Goal: Task Accomplishment & Management: Manage account settings

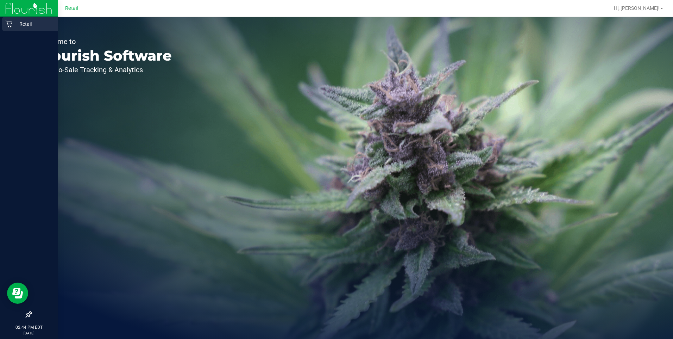
click at [12, 19] on div "Retail" at bounding box center [30, 24] width 56 height 14
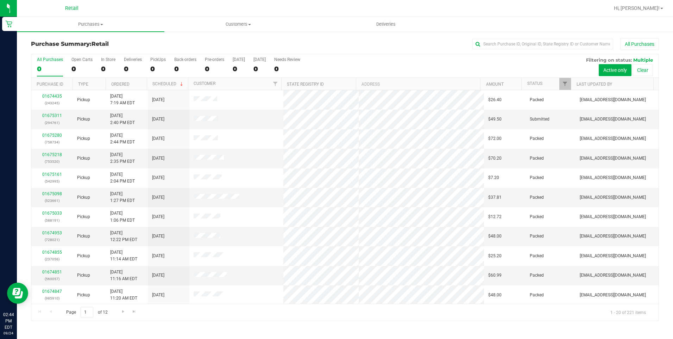
click at [341, 48] on div "All Purchases" at bounding box center [449, 44] width 418 height 12
click at [93, 21] on uib-tab-heading "Purchases Summary of purchases Fulfillment All purchases" at bounding box center [90, 24] width 147 height 15
click at [50, 47] on li "Fulfillment" at bounding box center [90, 51] width 147 height 8
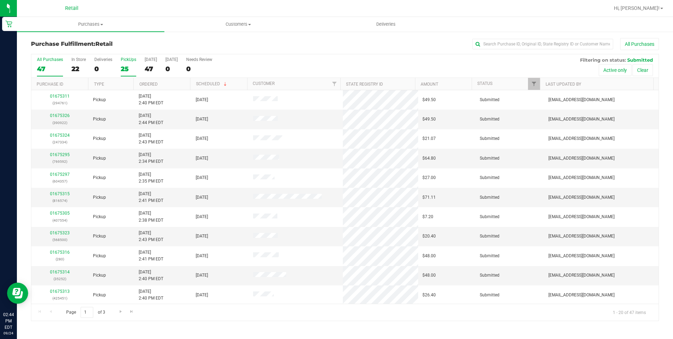
click at [126, 62] on label "PickUps 25" at bounding box center [128, 66] width 15 height 19
click at [0, 0] on input "PickUps 25" at bounding box center [0, 0] width 0 height 0
click at [95, 24] on span "Purchases" at bounding box center [90, 24] width 147 height 6
click at [65, 49] on li "Fulfillment" at bounding box center [90, 51] width 147 height 8
click at [496, 51] on div "Purchase Fulfillment: Retail All Purchases" at bounding box center [345, 45] width 628 height 15
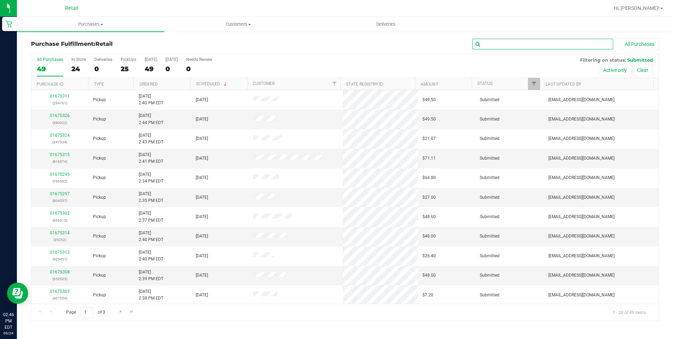
click at [499, 42] on input "text" at bounding box center [542, 44] width 141 height 11
type input "816574"
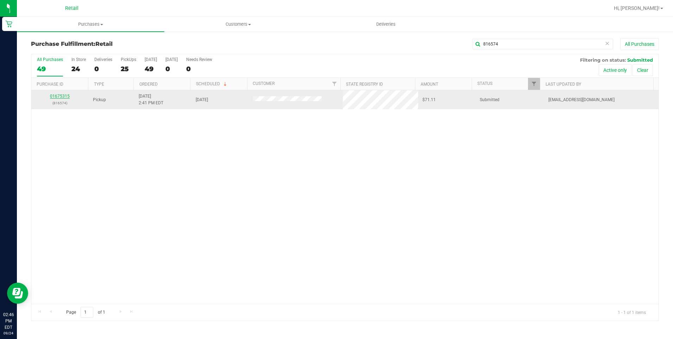
click at [62, 94] on link "01675315" at bounding box center [60, 96] width 20 height 5
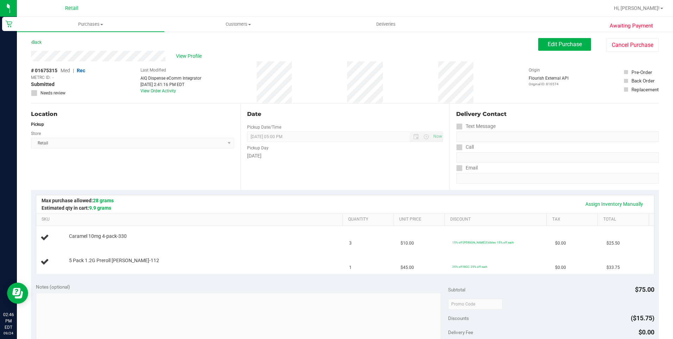
scroll to position [35, 0]
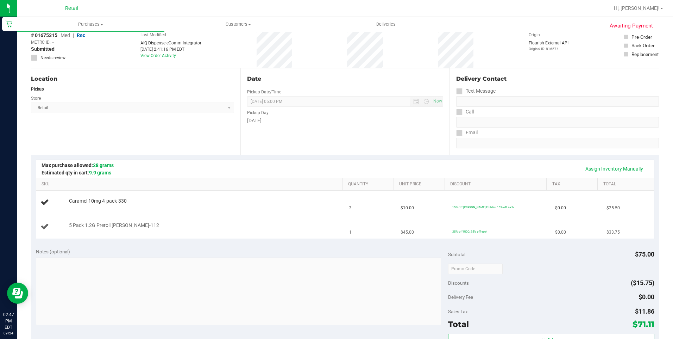
click at [369, 220] on td "1" at bounding box center [370, 227] width 51 height 24
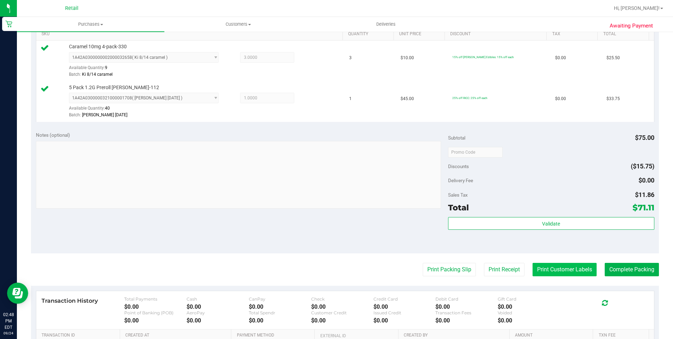
scroll to position [211, 0]
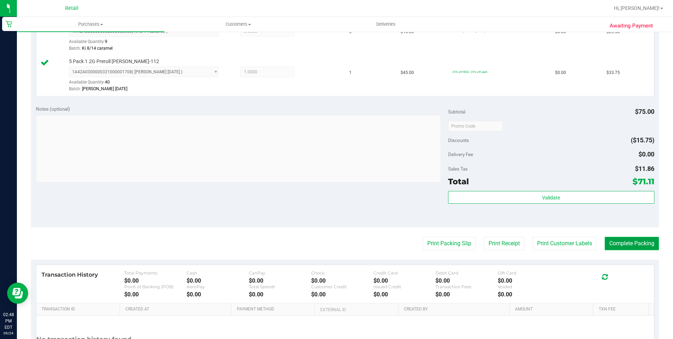
click at [623, 241] on button "Complete Packing" at bounding box center [632, 243] width 54 height 13
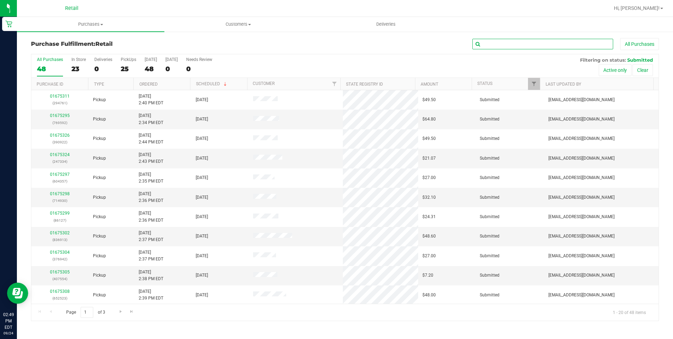
click at [502, 45] on input "text" at bounding box center [542, 44] width 141 height 11
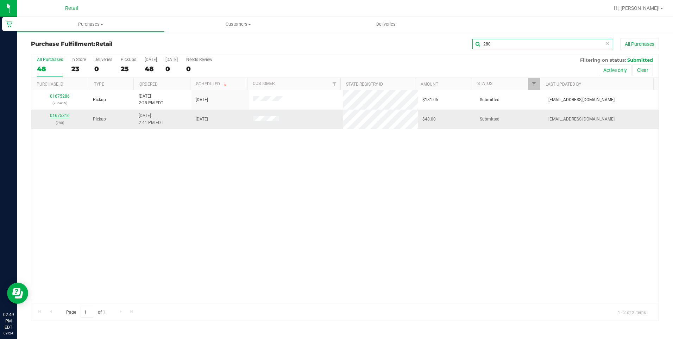
type input "280"
click at [68, 114] on link "01675316" at bounding box center [60, 115] width 20 height 5
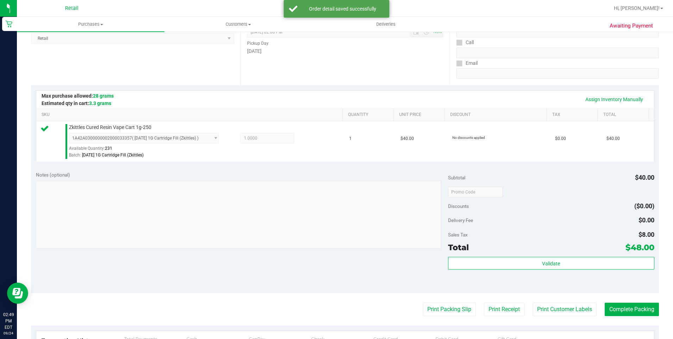
scroll to position [176, 0]
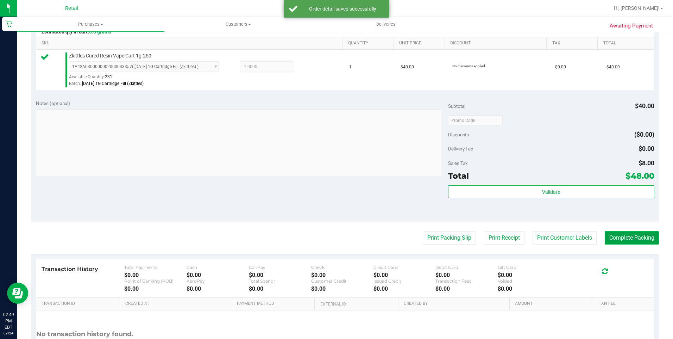
click at [622, 238] on button "Complete Packing" at bounding box center [632, 237] width 54 height 13
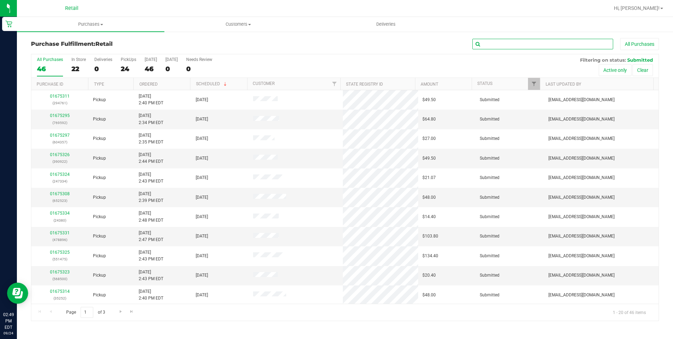
click at [512, 42] on input "text" at bounding box center [542, 44] width 141 height 11
type input "425451"
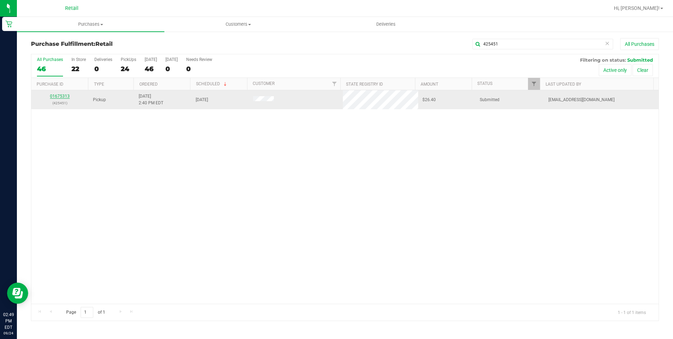
click at [63, 97] on link "01675313" at bounding box center [60, 96] width 20 height 5
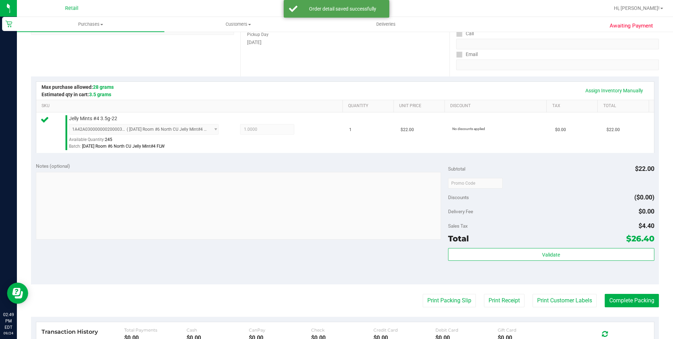
scroll to position [141, 0]
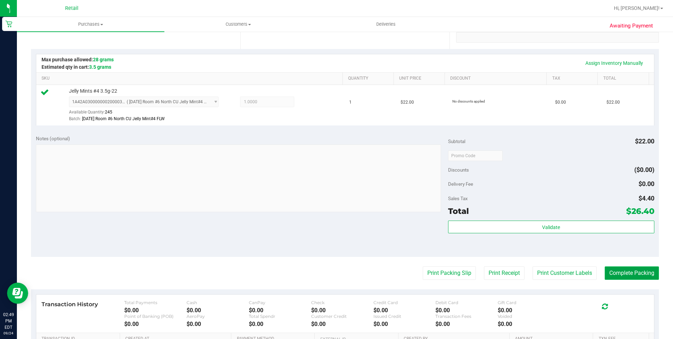
click at [627, 273] on button "Complete Packing" at bounding box center [632, 272] width 54 height 13
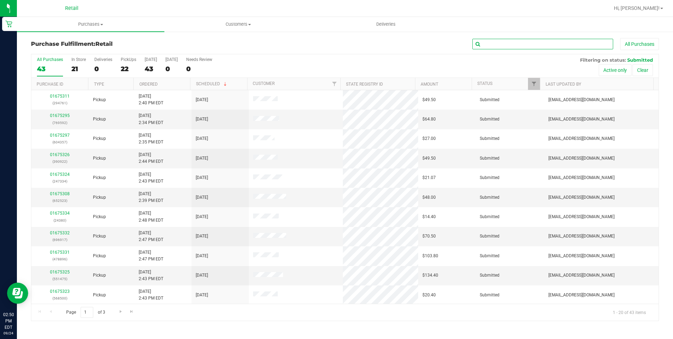
click at [549, 46] on input "text" at bounding box center [542, 44] width 141 height 11
type input "376942"
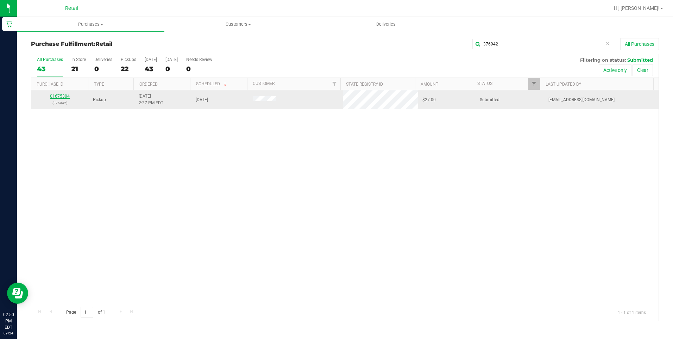
click at [63, 98] on link "01675304" at bounding box center [60, 96] width 20 height 5
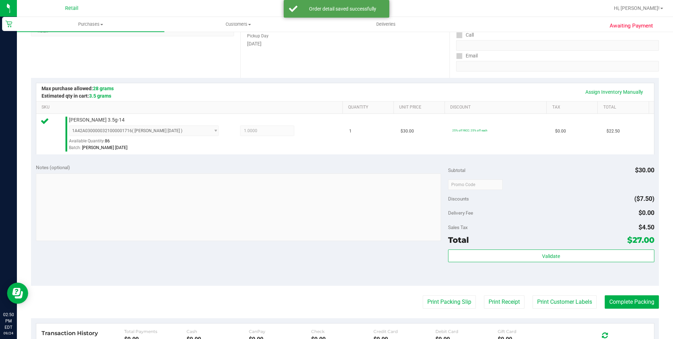
scroll to position [211, 0]
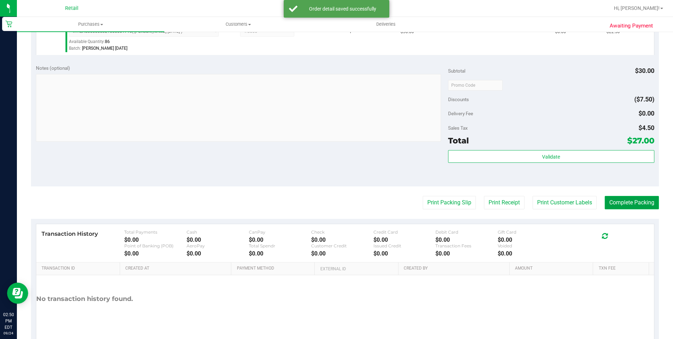
click at [636, 204] on button "Complete Packing" at bounding box center [632, 202] width 54 height 13
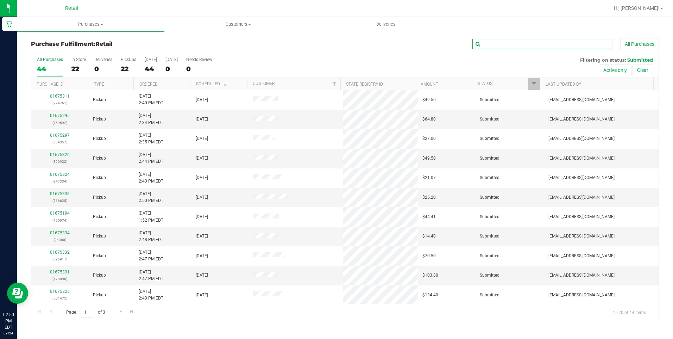
click at [546, 46] on input "text" at bounding box center [542, 44] width 141 height 11
type input "604357"
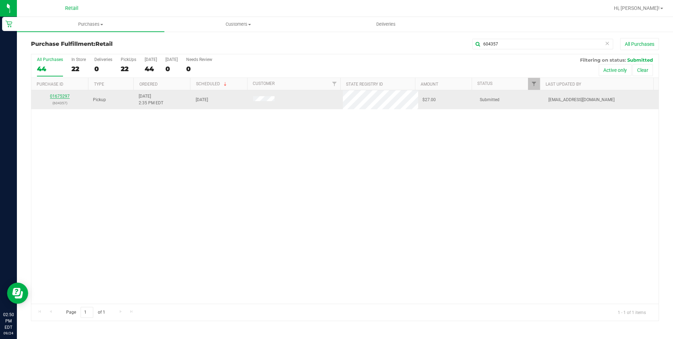
click at [58, 94] on link "01675297" at bounding box center [60, 96] width 20 height 5
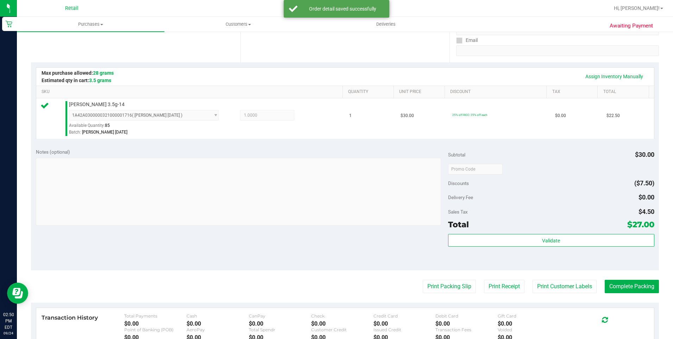
scroll to position [176, 0]
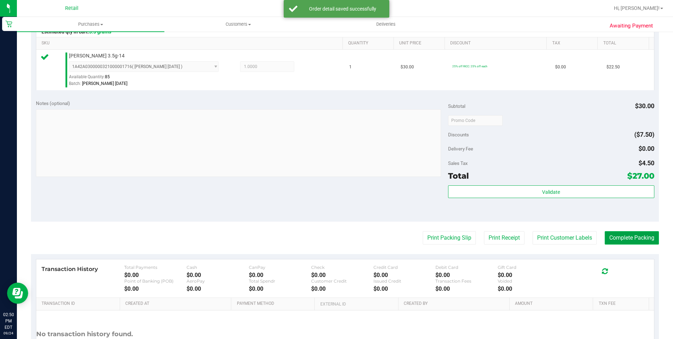
click at [635, 231] on button "Complete Packing" at bounding box center [632, 237] width 54 height 13
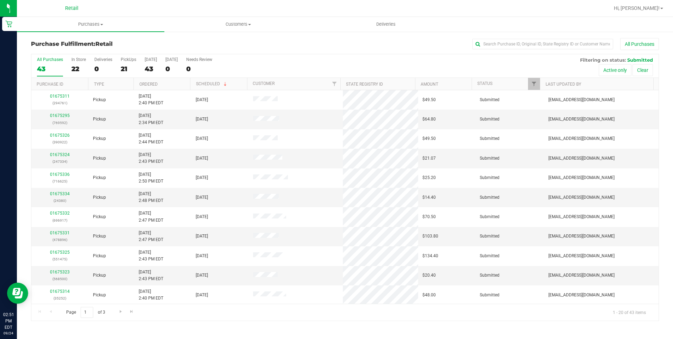
click at [527, 38] on div "All Purchases" at bounding box center [449, 44] width 418 height 12
drag, startPoint x: 527, startPoint y: 38, endPoint x: 520, endPoint y: 44, distance: 8.8
click at [520, 44] on input "text" at bounding box center [542, 44] width 141 height 11
type input "201717"
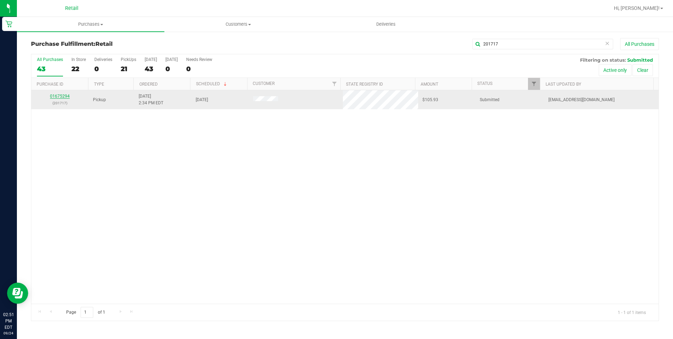
click at [63, 96] on link "01675294" at bounding box center [60, 96] width 20 height 5
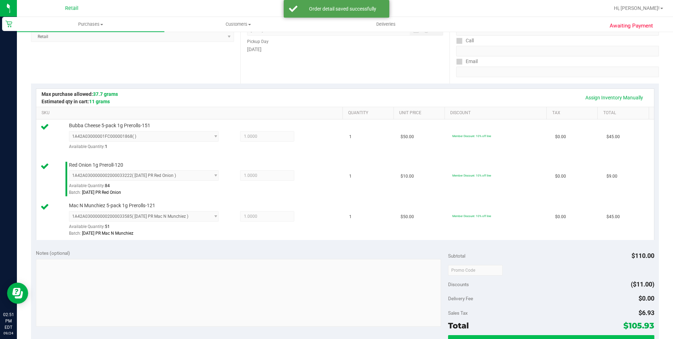
scroll to position [211, 0]
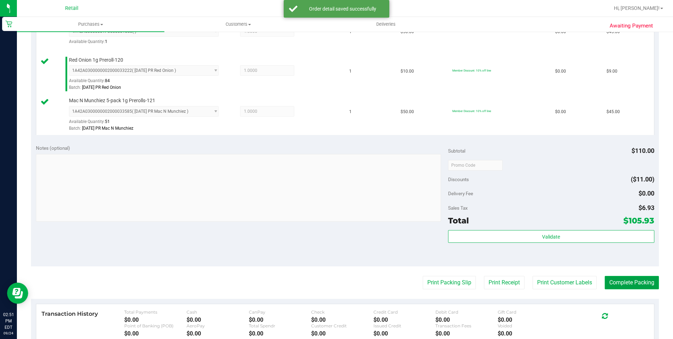
click at [607, 277] on button "Complete Packing" at bounding box center [632, 282] width 54 height 13
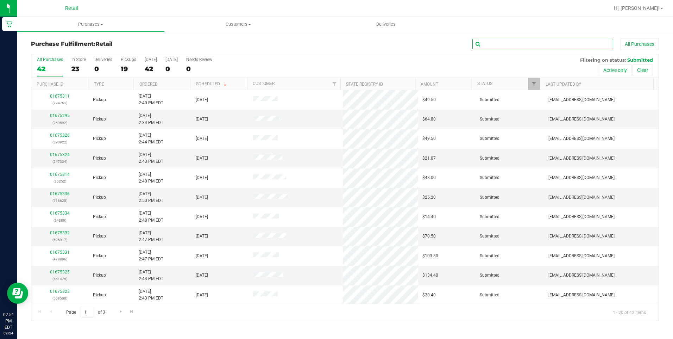
click at [489, 45] on input "text" at bounding box center [542, 44] width 141 height 11
type input "769592"
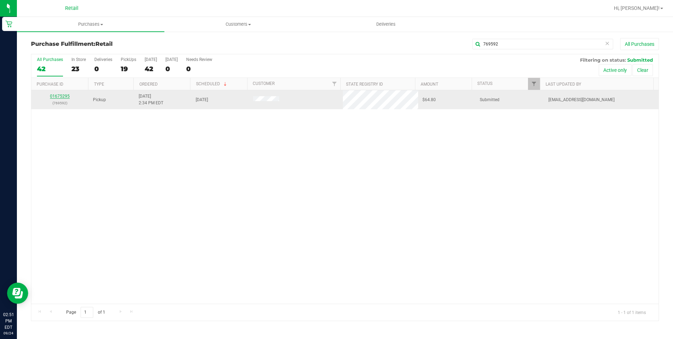
click at [61, 97] on link "01675295" at bounding box center [60, 96] width 20 height 5
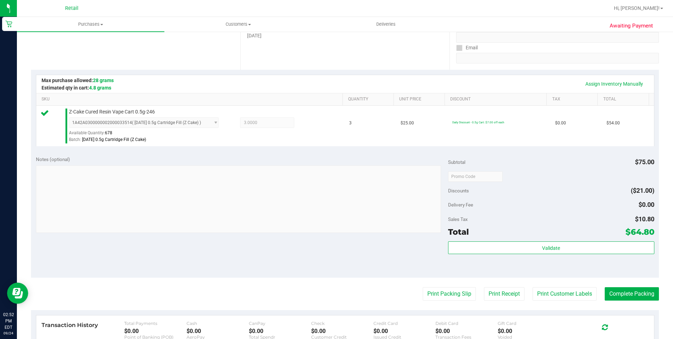
scroll to position [237, 0]
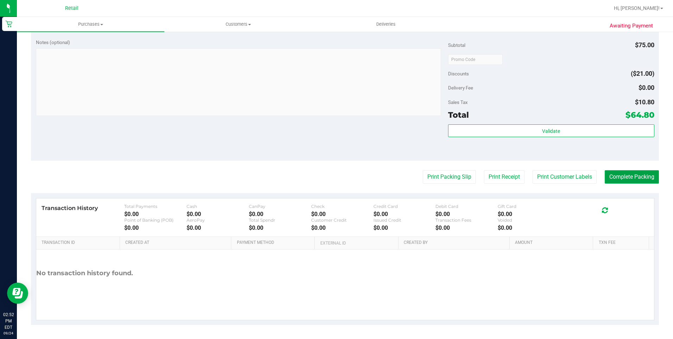
click at [621, 176] on button "Complete Packing" at bounding box center [632, 176] width 54 height 13
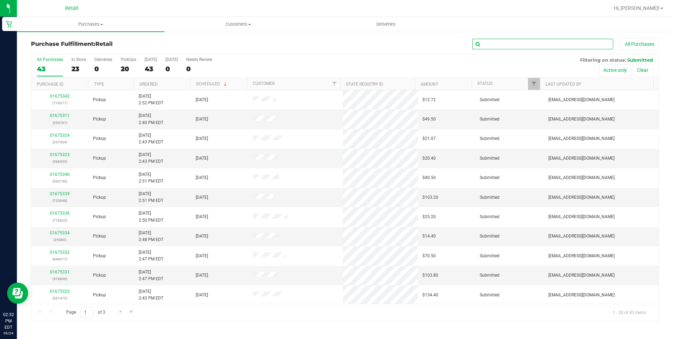
click at [507, 42] on input "text" at bounding box center [542, 44] width 141 height 11
type input "861134"
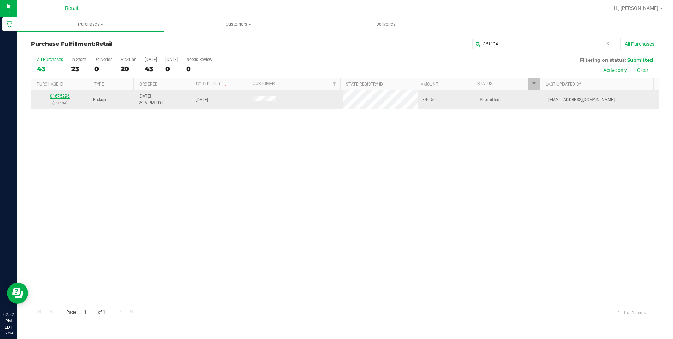
click at [58, 96] on link "01675296" at bounding box center [60, 96] width 20 height 5
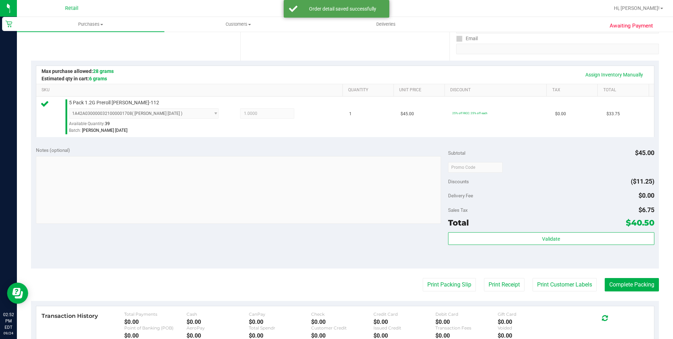
scroll to position [176, 0]
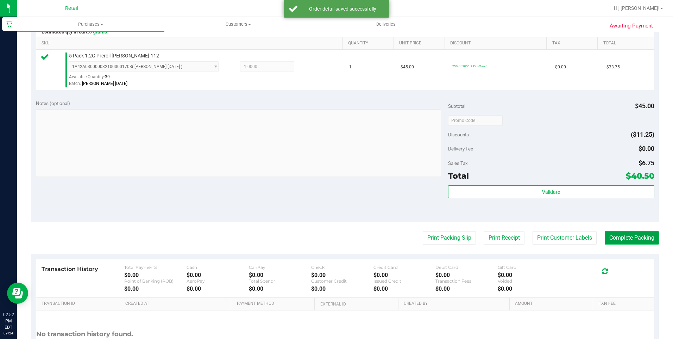
click at [617, 240] on button "Complete Packing" at bounding box center [632, 237] width 54 height 13
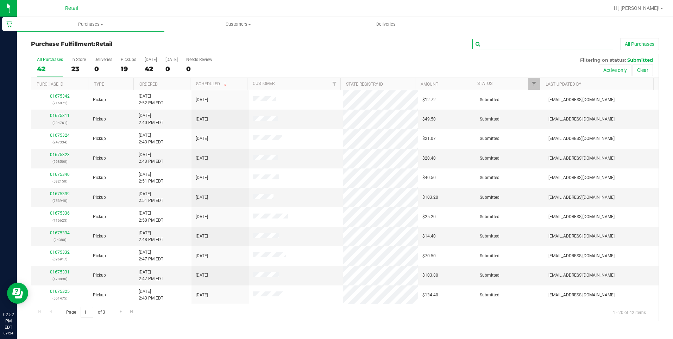
click at [536, 42] on input "text" at bounding box center [542, 44] width 141 height 11
type input "714930"
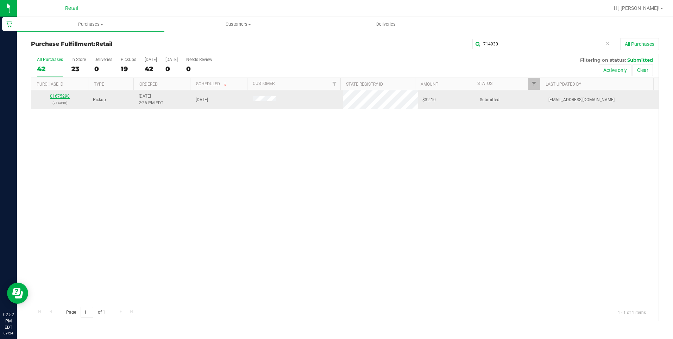
click at [59, 97] on link "01675298" at bounding box center [60, 96] width 20 height 5
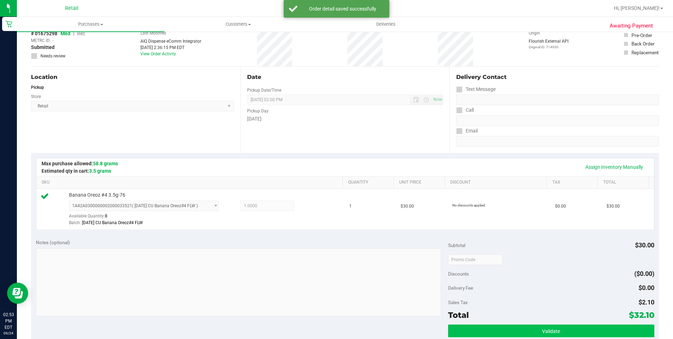
scroll to position [176, 0]
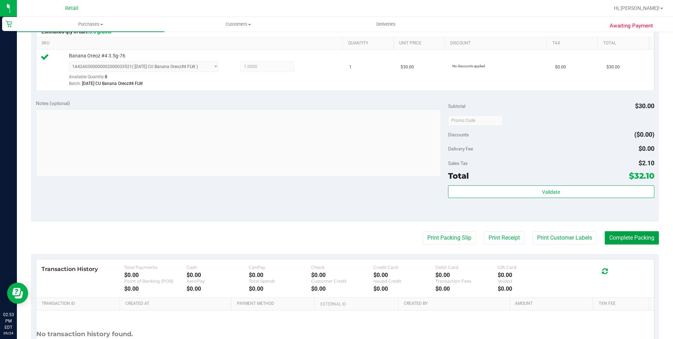
click at [605, 241] on button "Complete Packing" at bounding box center [632, 237] width 54 height 13
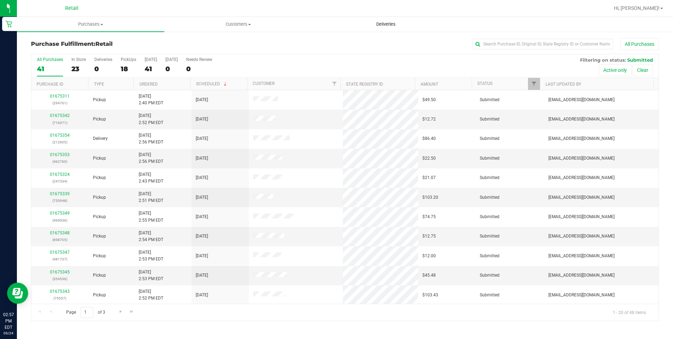
click at [393, 25] on span "Deliveries" at bounding box center [386, 24] width 38 height 6
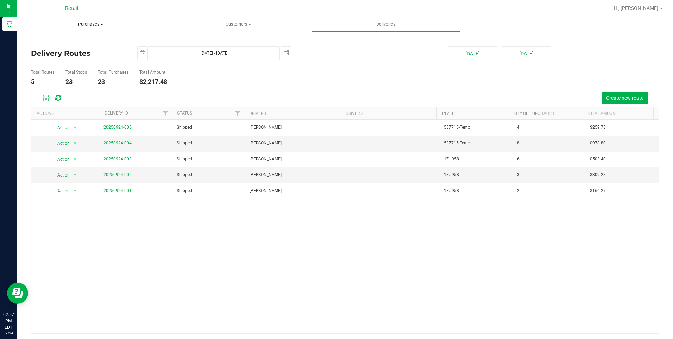
click at [92, 25] on span "Purchases" at bounding box center [90, 24] width 147 height 6
click at [62, 52] on li "Fulfillment" at bounding box center [90, 51] width 147 height 8
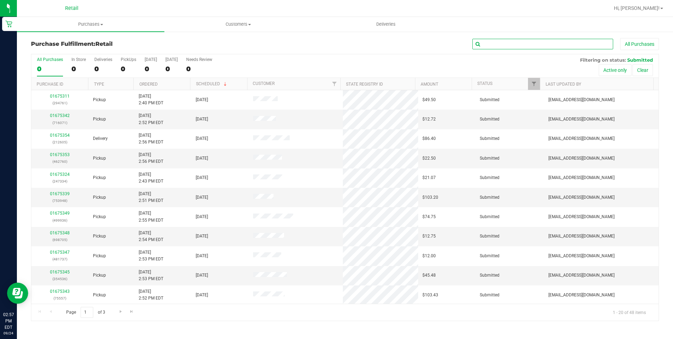
click at [546, 40] on input "text" at bounding box center [542, 44] width 141 height 11
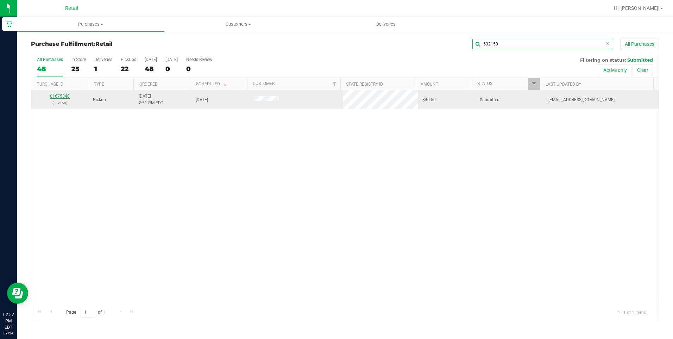
type input "532150"
click at [57, 96] on link "01675340" at bounding box center [60, 96] width 20 height 5
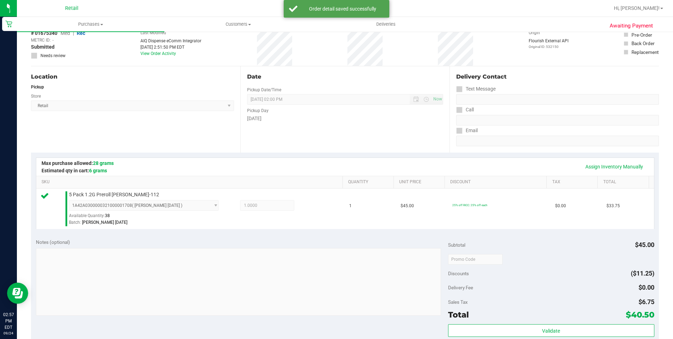
scroll to position [141, 0]
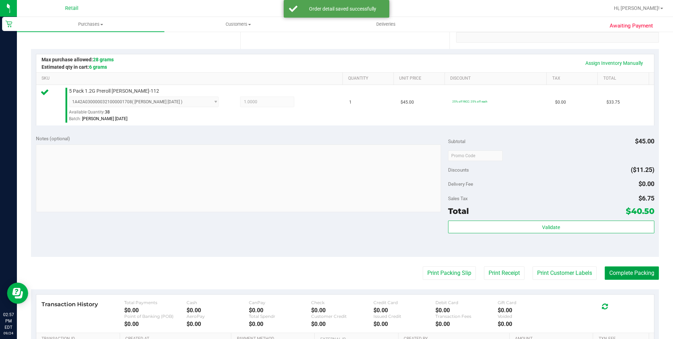
click at [615, 269] on button "Complete Packing" at bounding box center [632, 272] width 54 height 13
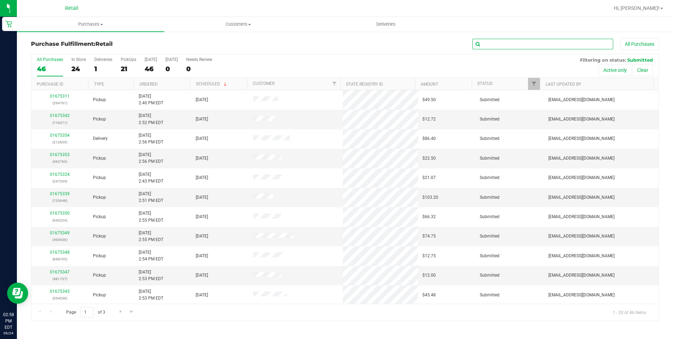
click at [516, 41] on input "text" at bounding box center [542, 44] width 141 height 11
type input "696917"
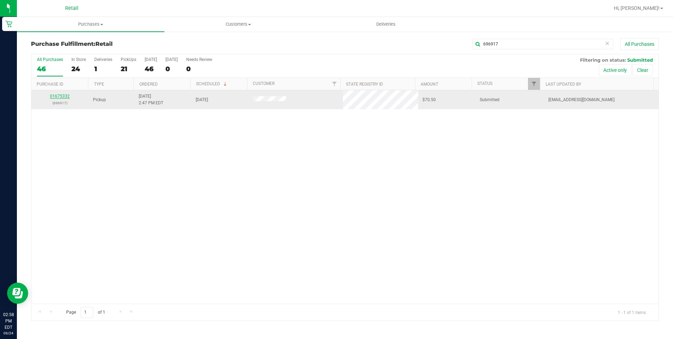
click at [56, 95] on link "01675332" at bounding box center [60, 96] width 20 height 5
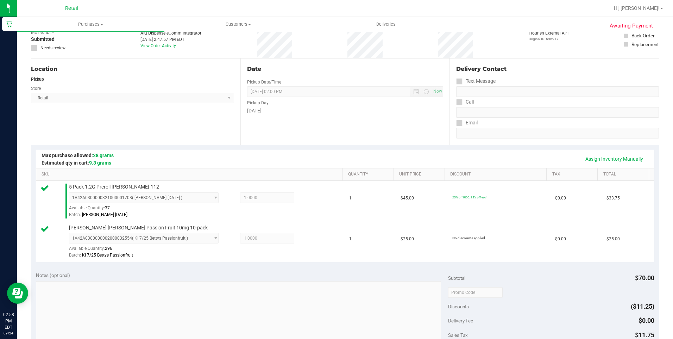
scroll to position [141, 0]
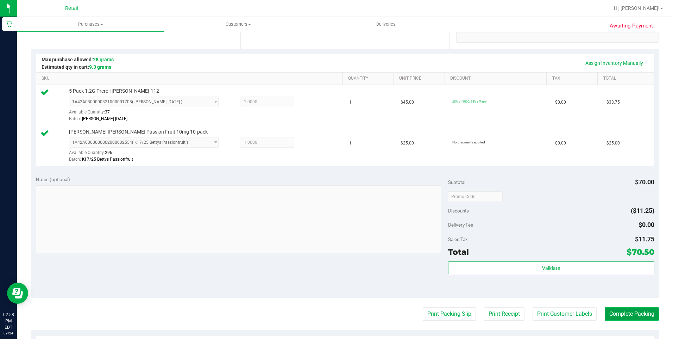
click at [640, 310] on button "Complete Packing" at bounding box center [632, 313] width 54 height 13
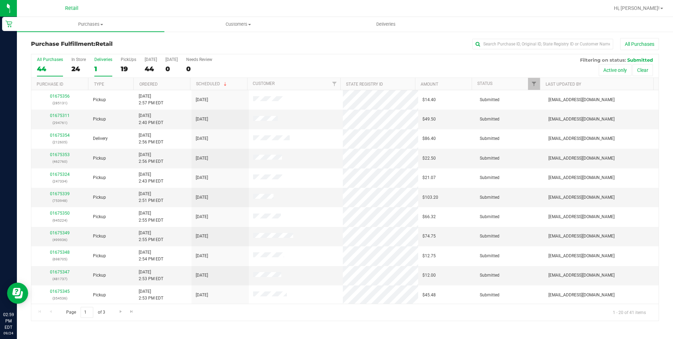
click at [111, 66] on div "1" at bounding box center [103, 69] width 18 height 8
click at [0, 0] on input "Deliveries 1" at bounding box center [0, 0] width 0 height 0
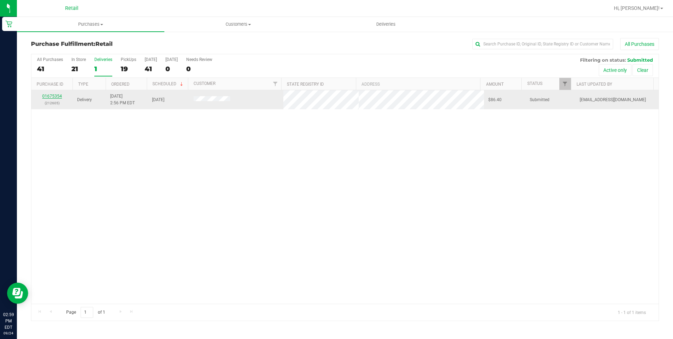
click at [54, 97] on link "01675354" at bounding box center [52, 96] width 20 height 5
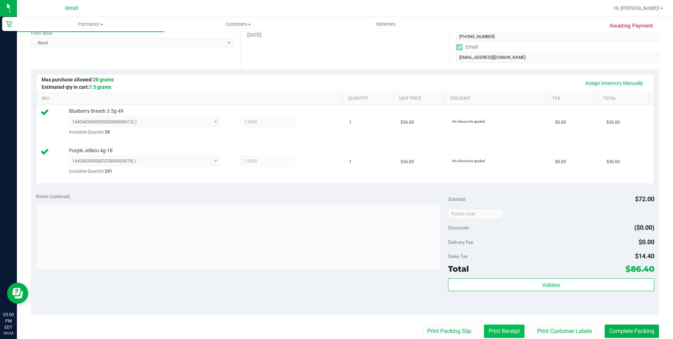
scroll to position [176, 0]
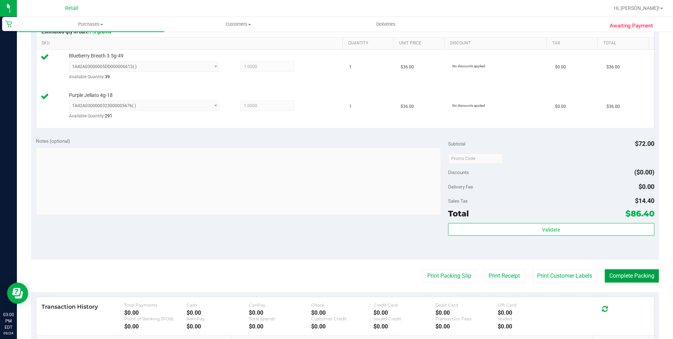
click at [625, 278] on button "Complete Packing" at bounding box center [632, 275] width 54 height 13
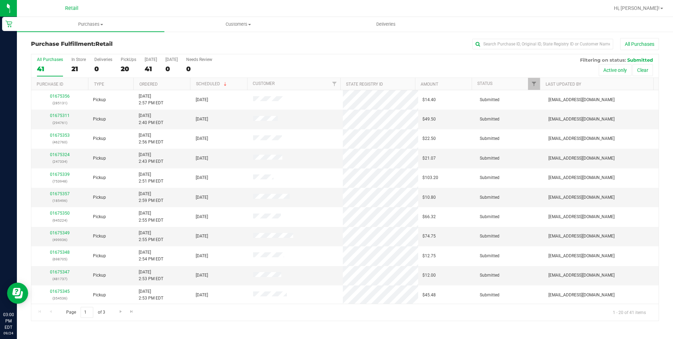
drag, startPoint x: 527, startPoint y: 310, endPoint x: 506, endPoint y: 322, distance: 24.4
click at [506, 322] on div "Purchase Fulfillment: Retail All Purchases All Purchases 41 In Store 21 Deliver…" at bounding box center [345, 179] width 656 height 297
click at [248, 19] on uib-tab-heading "Customers All customers Add a new customer All physicians" at bounding box center [238, 24] width 147 height 14
click at [223, 39] on li "All customers" at bounding box center [237, 42] width 147 height 8
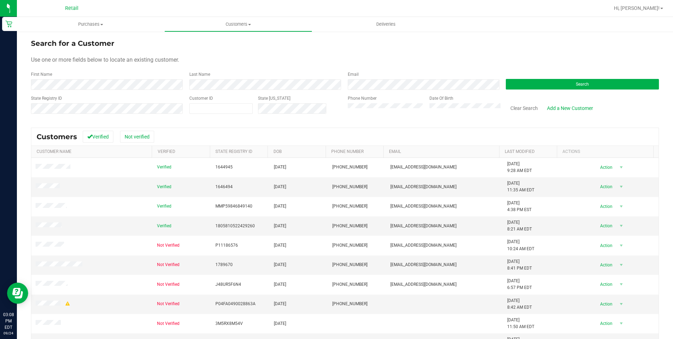
click at [147, 78] on div "First Name" at bounding box center [107, 80] width 153 height 19
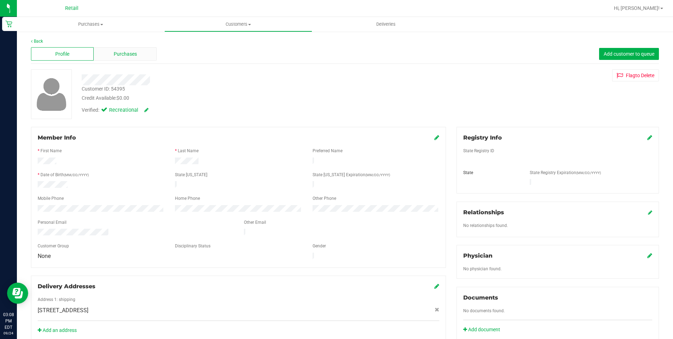
click at [105, 50] on div "Purchases" at bounding box center [125, 53] width 63 height 13
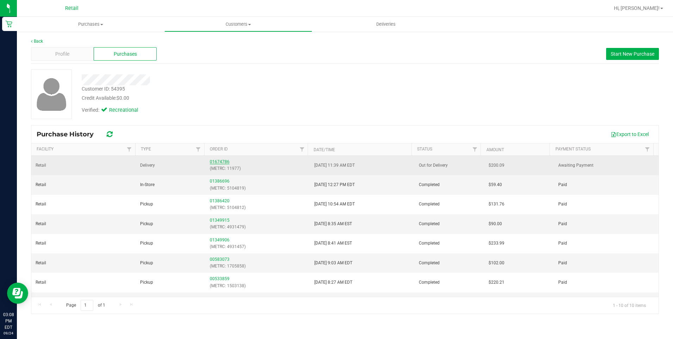
click at [219, 159] on link "01674786" at bounding box center [220, 161] width 20 height 5
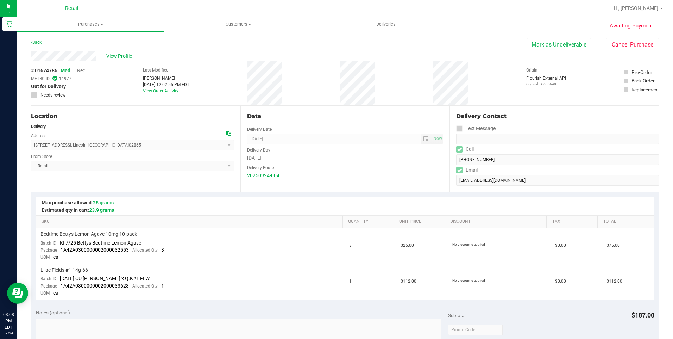
click at [163, 92] on link "View Order Activity" at bounding box center [161, 90] width 36 height 5
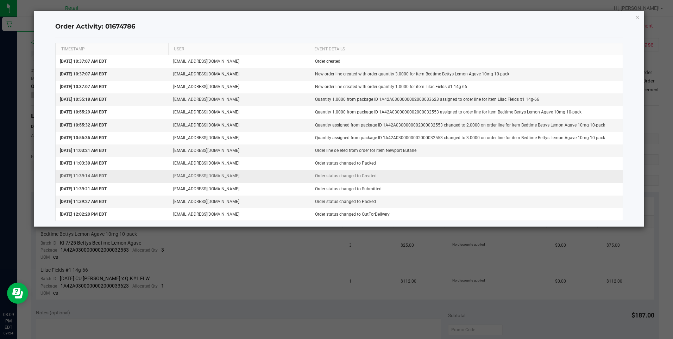
drag, startPoint x: 427, startPoint y: 150, endPoint x: 264, endPoint y: 170, distance: 164.2
click at [261, 169] on tbody "Sep 24, 2025 10:37:07 AM EDT aiqecomm@slatercenter.com Order created Sep 24, 20…" at bounding box center [339, 137] width 567 height 165
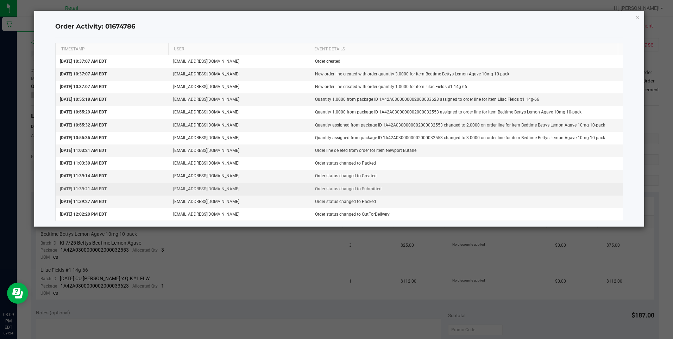
click at [391, 191] on td "Order status changed to Submitted" at bounding box center [467, 189] width 312 height 13
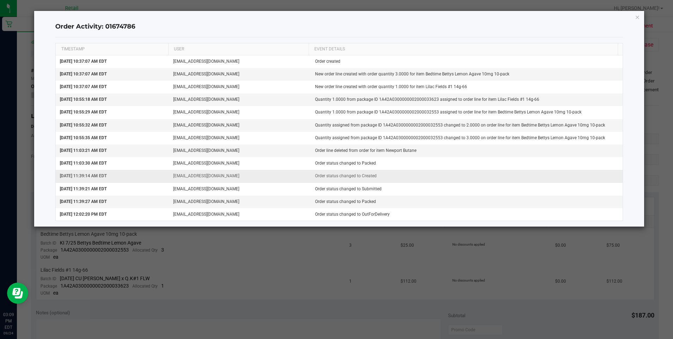
drag, startPoint x: 391, startPoint y: 191, endPoint x: 307, endPoint y: 182, distance: 84.3
click at [307, 182] on tbody "Sep 24, 2025 10:37:07 AM EDT aiqecomm@slatercenter.com Order created Sep 24, 20…" at bounding box center [339, 137] width 567 height 165
click at [372, 202] on td "Order status changed to Packed" at bounding box center [467, 201] width 312 height 13
click at [634, 18] on div "Order Activity: 01674786 TIMESTAMP USER EVENT DETAILS Sep 24, 2025 10:37:07 AM …" at bounding box center [339, 118] width 610 height 215
click at [636, 18] on icon "button" at bounding box center [637, 17] width 5 height 8
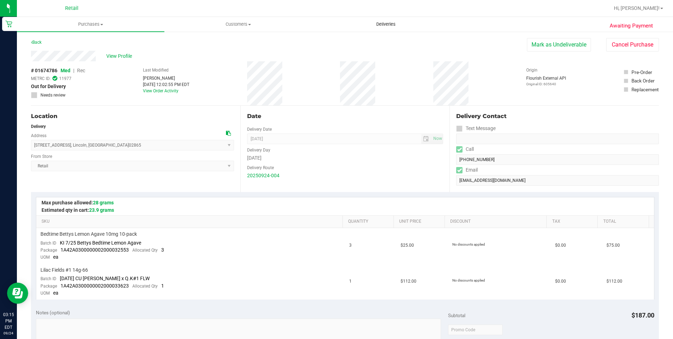
click at [400, 25] on span "Deliveries" at bounding box center [386, 24] width 38 height 6
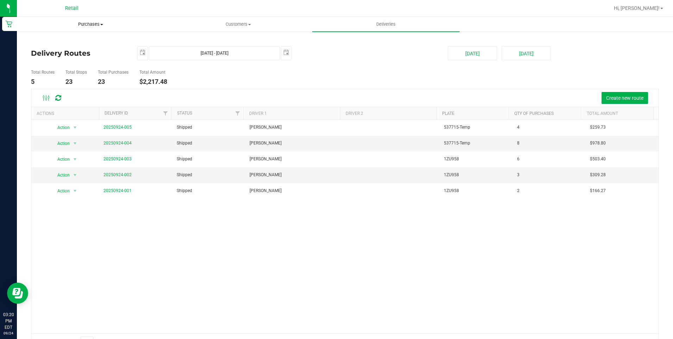
click at [92, 29] on uib-tab-heading "Purchases Summary of purchases Fulfillment All purchases" at bounding box center [90, 24] width 147 height 14
click at [65, 52] on li "Fulfillment" at bounding box center [90, 51] width 147 height 8
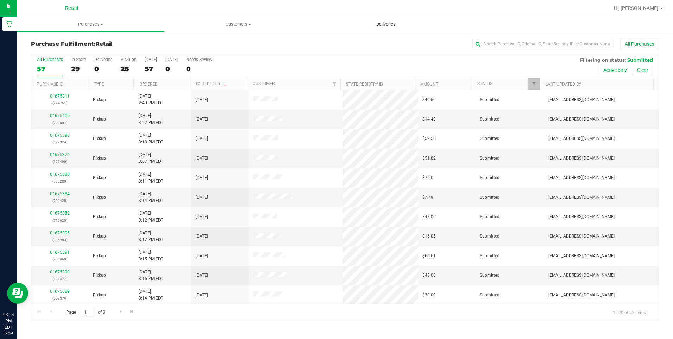
click at [381, 21] on uib-tab-heading "Deliveries" at bounding box center [386, 24] width 147 height 14
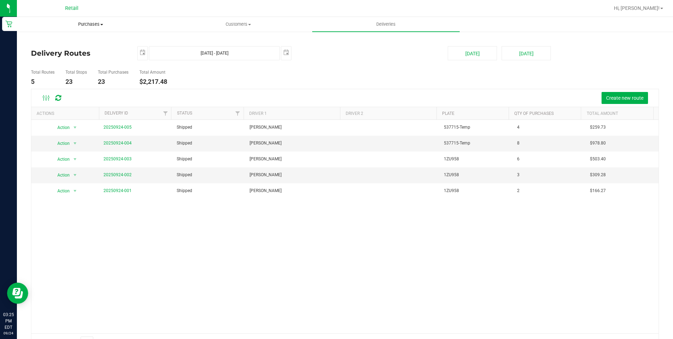
click at [88, 27] on uib-tab-heading "Purchases Summary of purchases Fulfillment All purchases" at bounding box center [90, 24] width 147 height 14
click at [67, 51] on li "Fulfillment" at bounding box center [90, 51] width 147 height 8
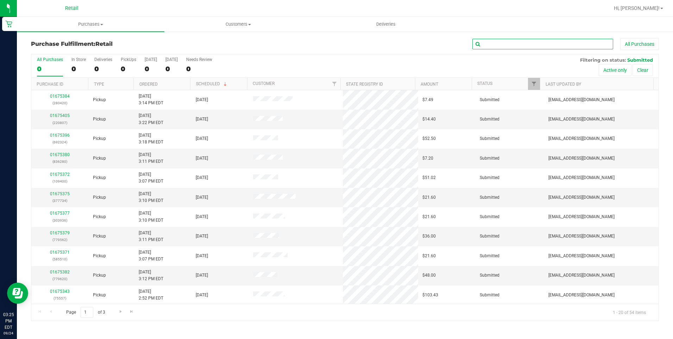
click at [545, 48] on input "text" at bounding box center [542, 44] width 141 height 11
type input "377734"
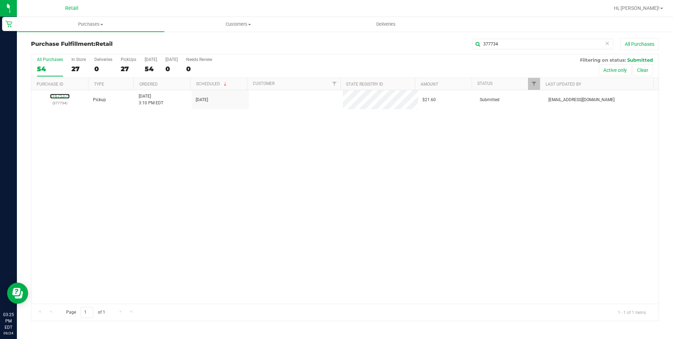
click at [59, 95] on link "01675375" at bounding box center [60, 96] width 20 height 5
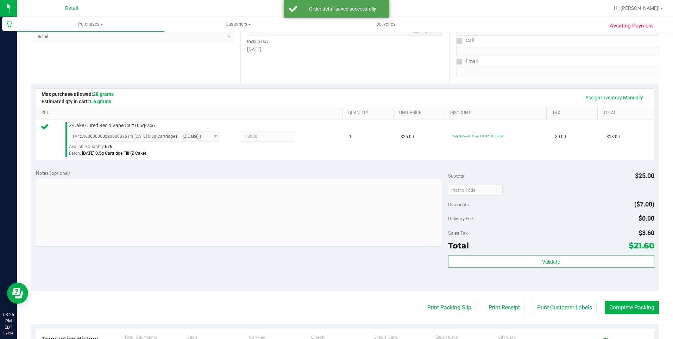
scroll to position [237, 0]
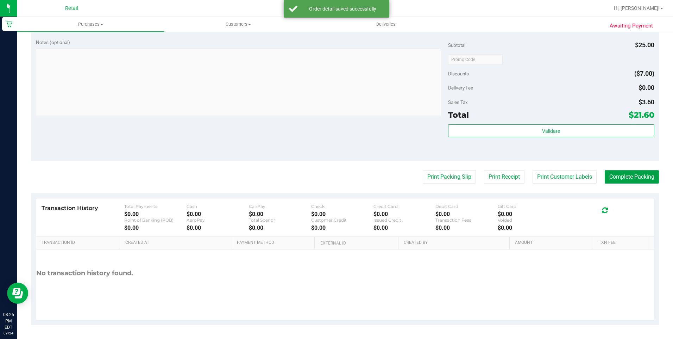
click at [605, 178] on button "Complete Packing" at bounding box center [632, 176] width 54 height 13
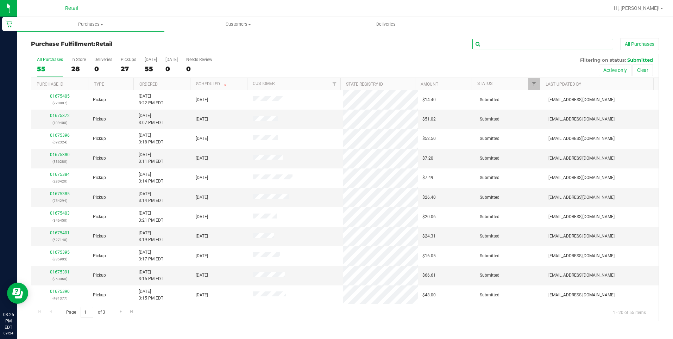
click at [535, 48] on input "text" at bounding box center [542, 44] width 141 height 11
type input "185496"
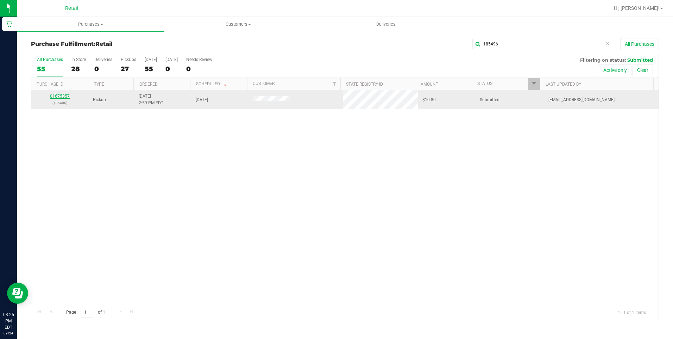
click at [67, 98] on link "01675357" at bounding box center [60, 96] width 20 height 5
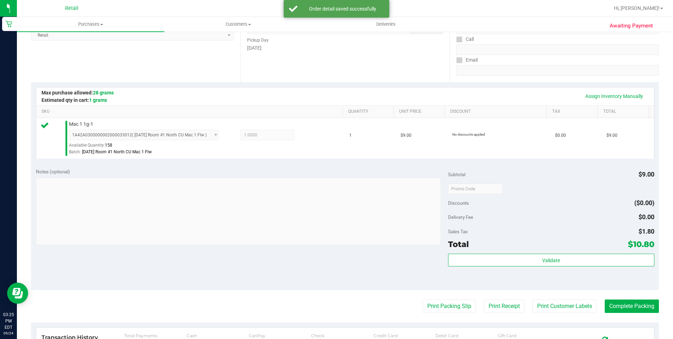
scroll to position [211, 0]
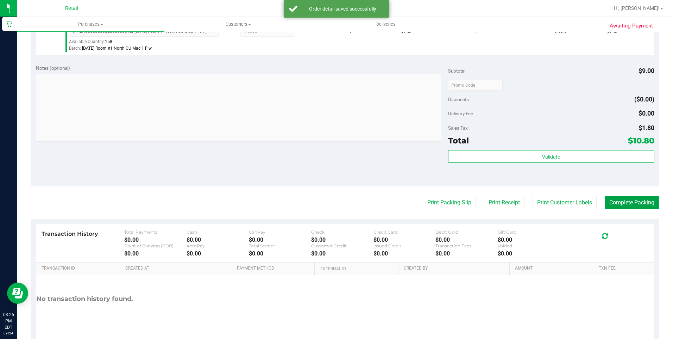
click at [609, 206] on button "Complete Packing" at bounding box center [632, 202] width 54 height 13
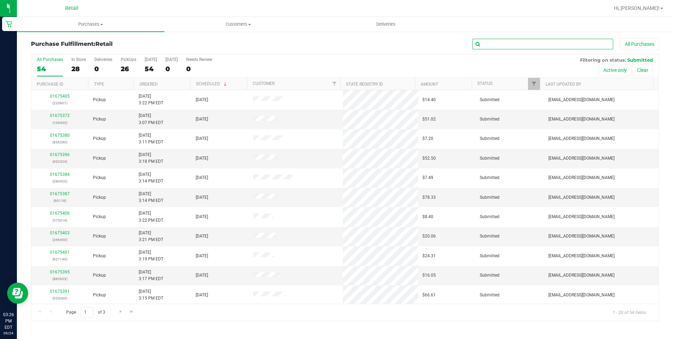
click at [483, 48] on input "text" at bounding box center [542, 44] width 141 height 11
type input "585510"
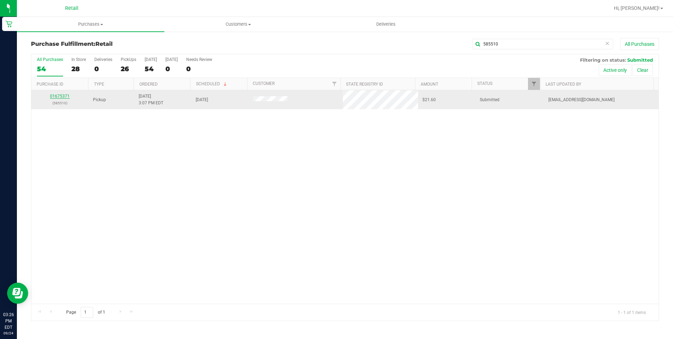
click at [63, 95] on link "01675371" at bounding box center [60, 96] width 20 height 5
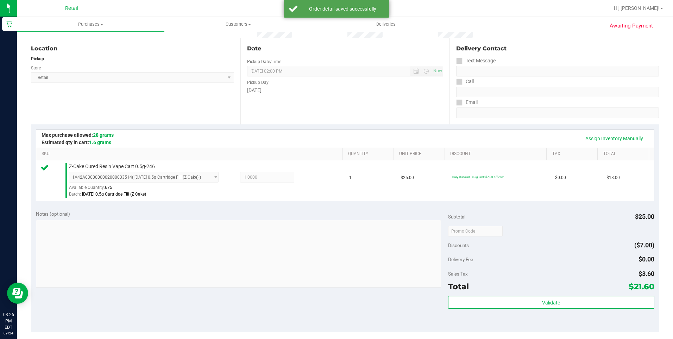
scroll to position [141, 0]
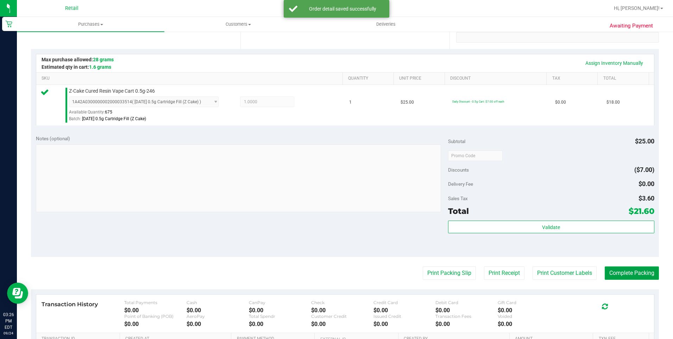
drag, startPoint x: 627, startPoint y: 275, endPoint x: 623, endPoint y: 275, distance: 4.2
click at [627, 274] on button "Complete Packing" at bounding box center [632, 272] width 54 height 13
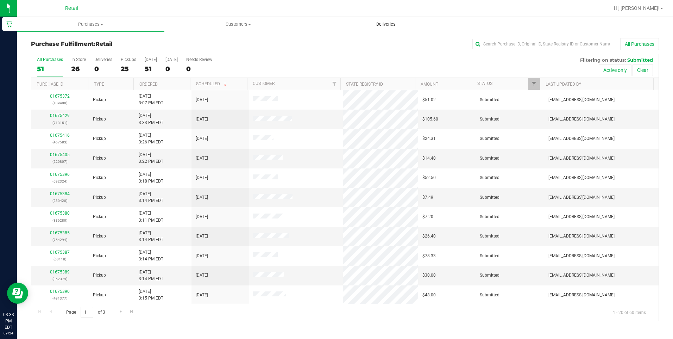
click at [375, 27] on span "Deliveries" at bounding box center [386, 24] width 38 height 6
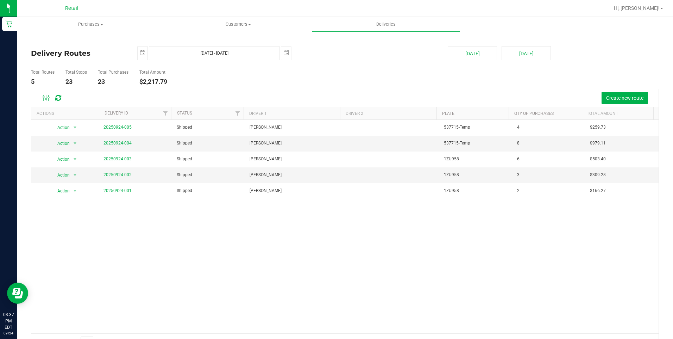
click at [351, 285] on div "Action Action View Delivery 20250924-005 Shipped Kerry Bannon 537715-Temp 4 $25…" at bounding box center [344, 226] width 627 height 213
click at [92, 22] on span "Purchases" at bounding box center [90, 24] width 147 height 6
click at [71, 49] on li "Fulfillment" at bounding box center [90, 51] width 147 height 8
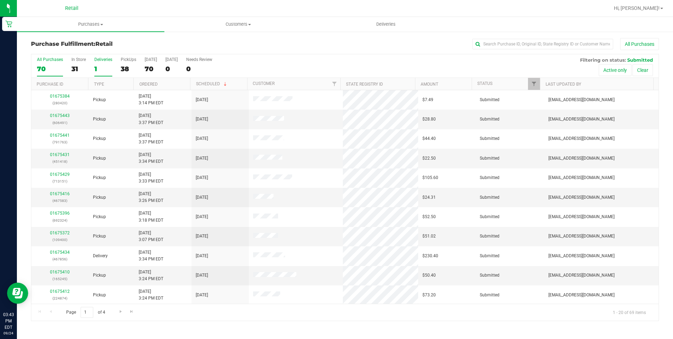
click at [94, 72] on div "1" at bounding box center [103, 69] width 18 height 8
click at [0, 0] on input "Deliveries 1" at bounding box center [0, 0] width 0 height 0
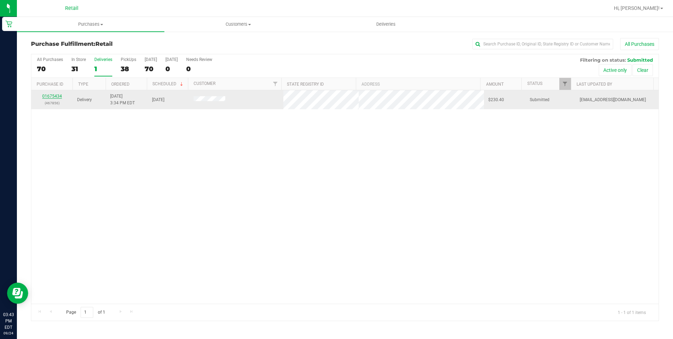
click at [48, 96] on link "01675434" at bounding box center [52, 96] width 20 height 5
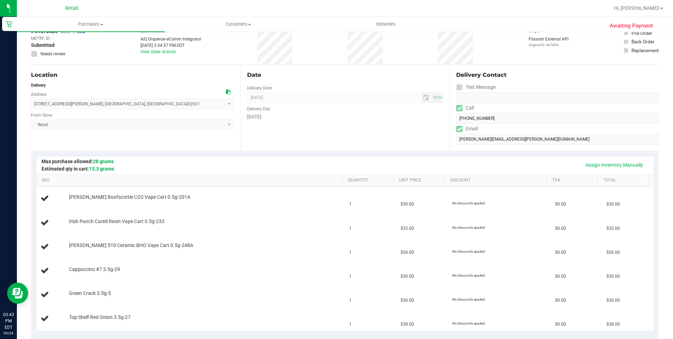
scroll to position [70, 0]
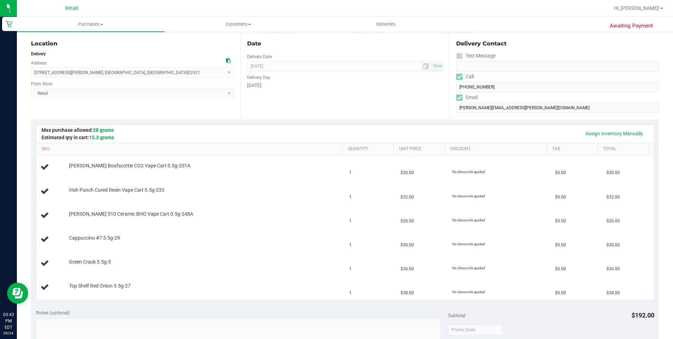
click at [319, 141] on div "Assign Inventory Manually" at bounding box center [345, 134] width 618 height 18
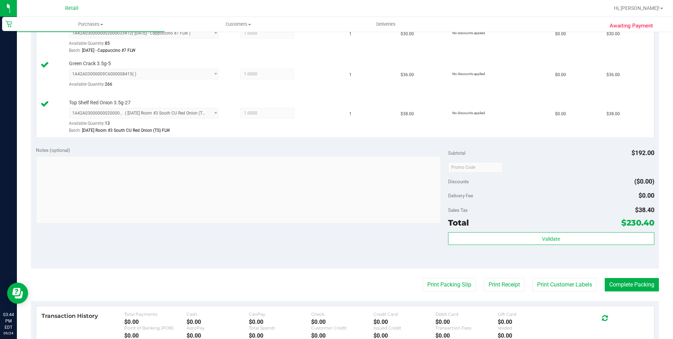
scroll to position [387, 0]
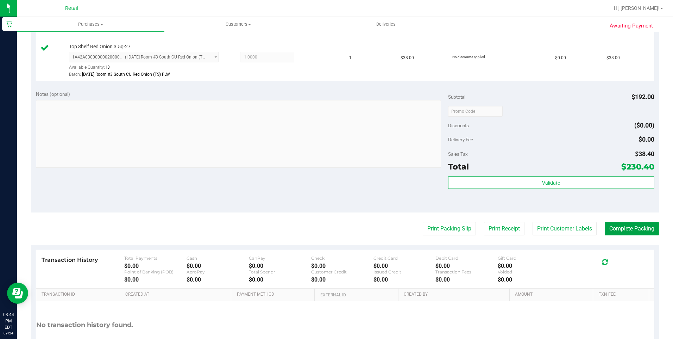
click at [624, 232] on button "Complete Packing" at bounding box center [632, 228] width 54 height 13
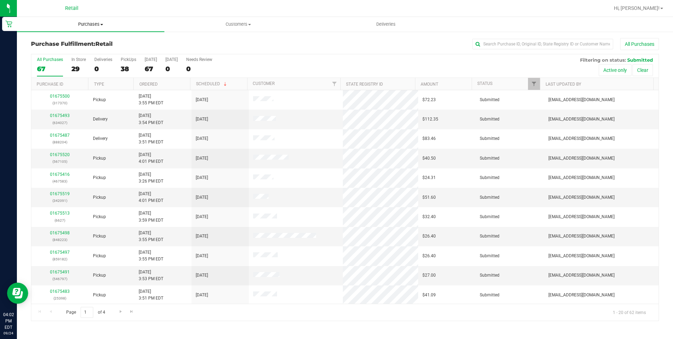
click at [89, 23] on span "Purchases" at bounding box center [90, 24] width 147 height 6
click at [73, 54] on li "Fulfillment" at bounding box center [90, 51] width 147 height 8
click at [529, 48] on input "text" at bounding box center [542, 44] width 141 height 11
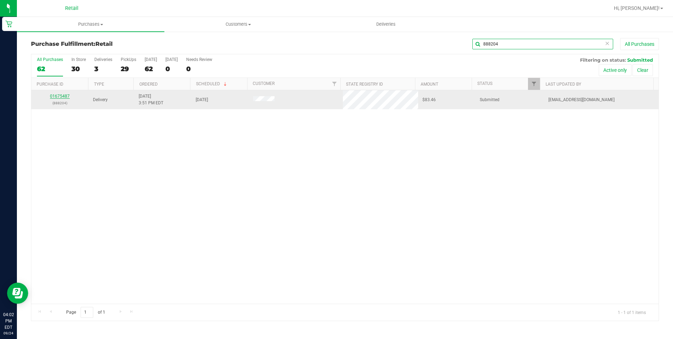
type input "888204"
click at [64, 96] on link "01675487" at bounding box center [60, 96] width 20 height 5
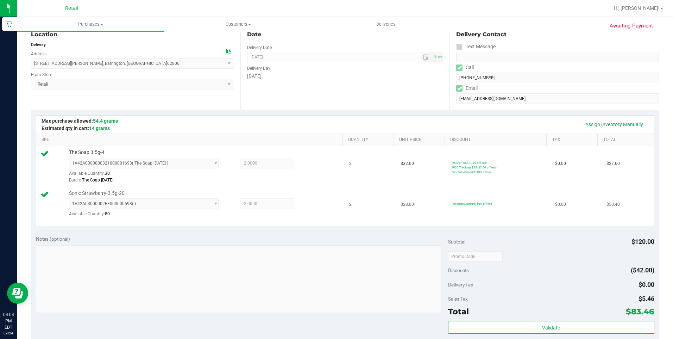
scroll to position [141, 0]
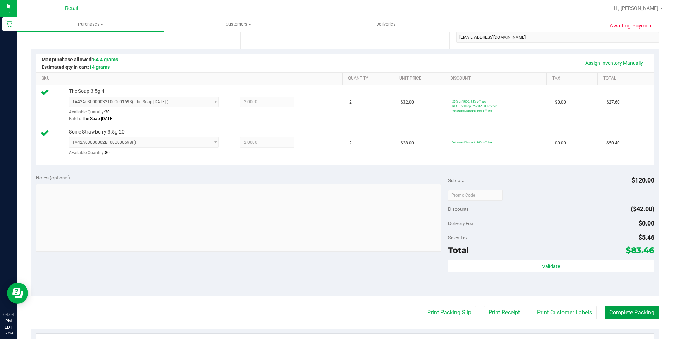
click at [619, 310] on button "Complete Packing" at bounding box center [632, 311] width 54 height 13
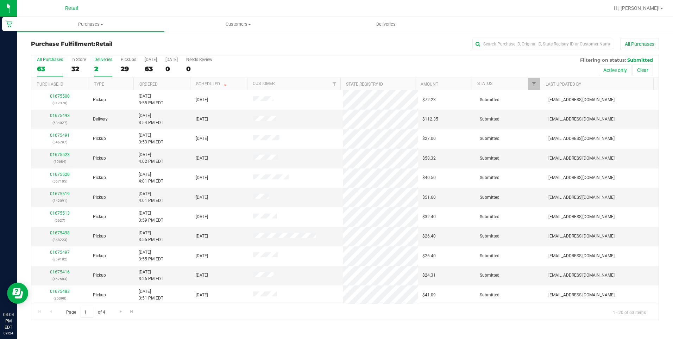
click at [101, 68] on div "2" at bounding box center [103, 69] width 18 height 8
click at [0, 0] on input "Deliveries 2" at bounding box center [0, 0] width 0 height 0
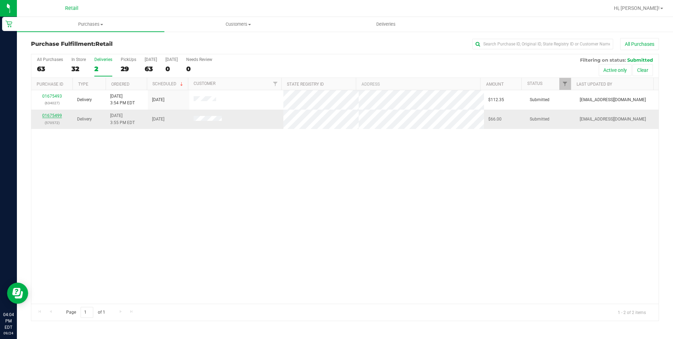
click at [59, 115] on link "01675499" at bounding box center [52, 115] width 20 height 5
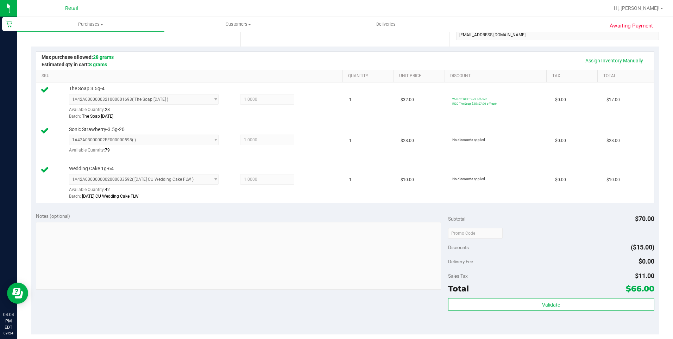
scroll to position [211, 0]
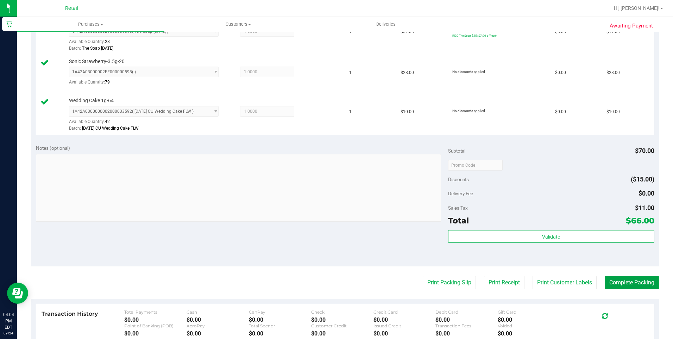
click at [637, 280] on button "Complete Packing" at bounding box center [632, 282] width 54 height 13
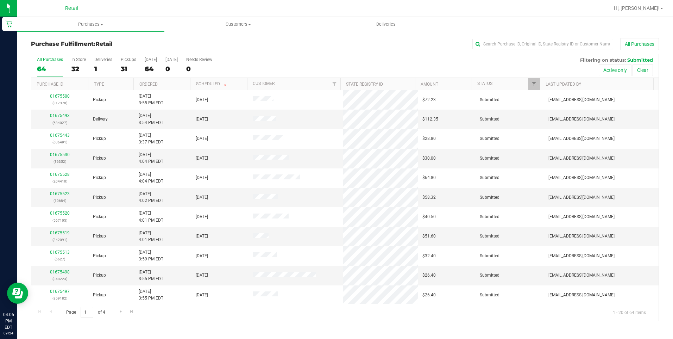
click at [86, 55] on div "All Purchases 64 In Store 32 Deliveries 1 PickUps 31 Today 64 Tomorrow 0 Needs …" at bounding box center [344, 57] width 627 height 6
click at [98, 63] on label "Deliveries 1" at bounding box center [103, 66] width 18 height 19
click at [0, 0] on input "Deliveries 1" at bounding box center [0, 0] width 0 height 0
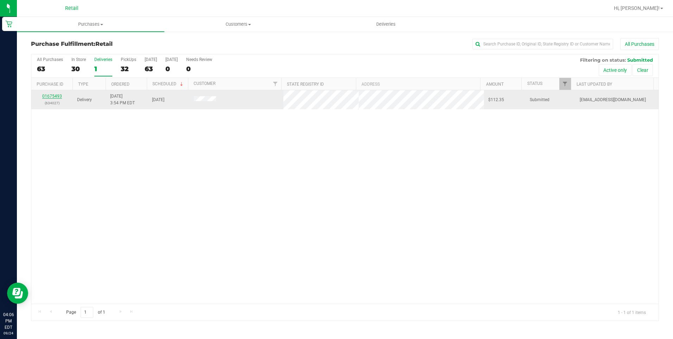
click at [46, 97] on link "01675493" at bounding box center [52, 96] width 20 height 5
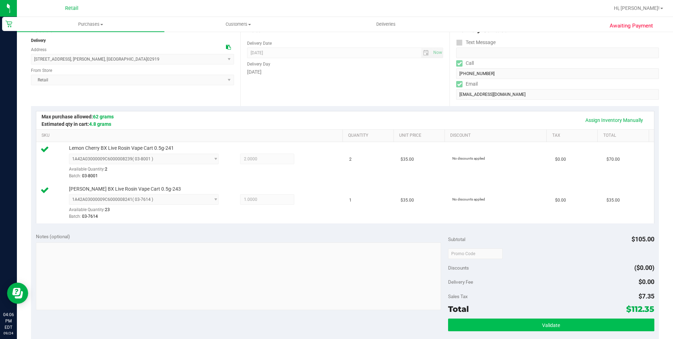
scroll to position [176, 0]
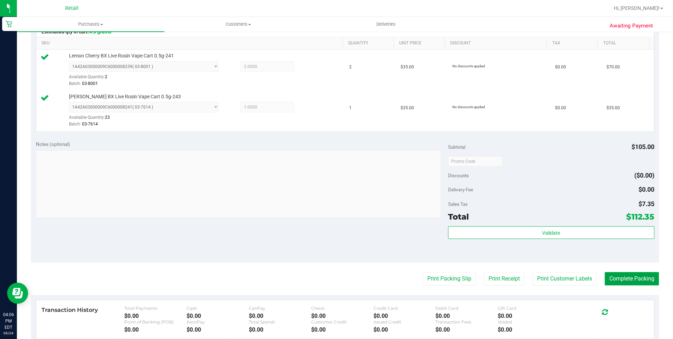
click at [613, 275] on button "Complete Packing" at bounding box center [632, 278] width 54 height 13
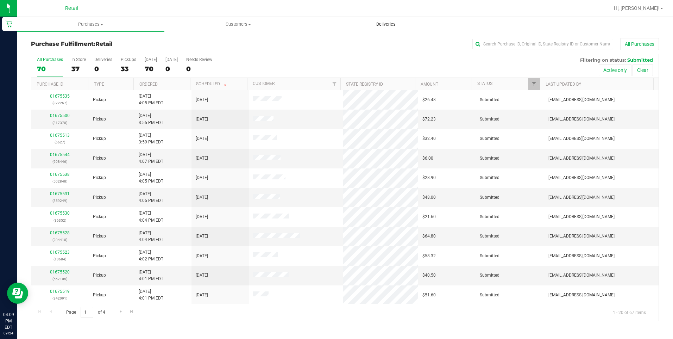
click at [381, 26] on span "Deliveries" at bounding box center [386, 24] width 38 height 6
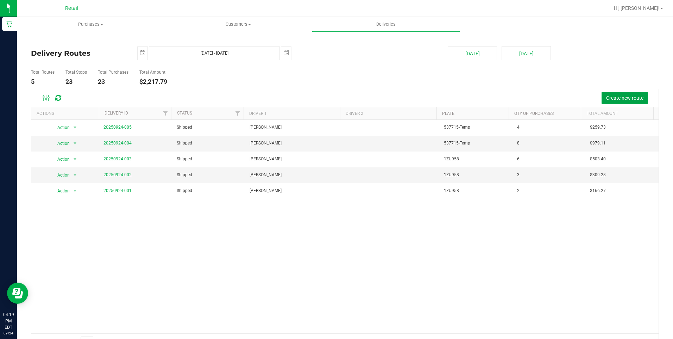
click at [601, 100] on button "Create new route" at bounding box center [624, 98] width 46 height 12
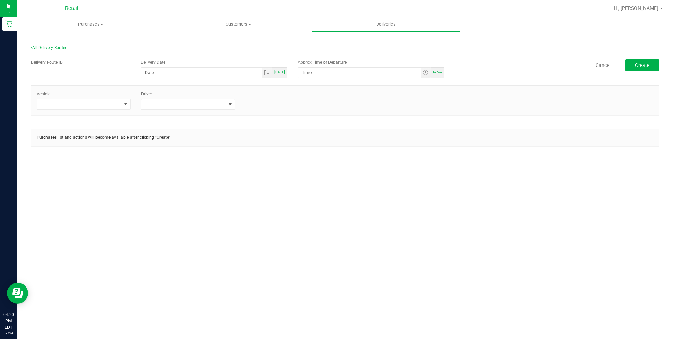
click at [284, 73] on span "[DATE]" at bounding box center [279, 72] width 11 height 4
type input "[DATE]"
click at [121, 107] on span at bounding box center [84, 104] width 94 height 11
click at [69, 148] on li "Tesla-Gray" at bounding box center [83, 146] width 93 height 12
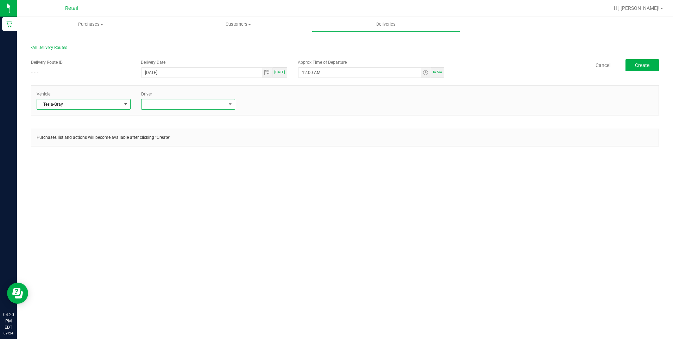
drag, startPoint x: 226, startPoint y: 106, endPoint x: 221, endPoint y: 106, distance: 5.6
click at [224, 106] on span at bounding box center [188, 104] width 94 height 11
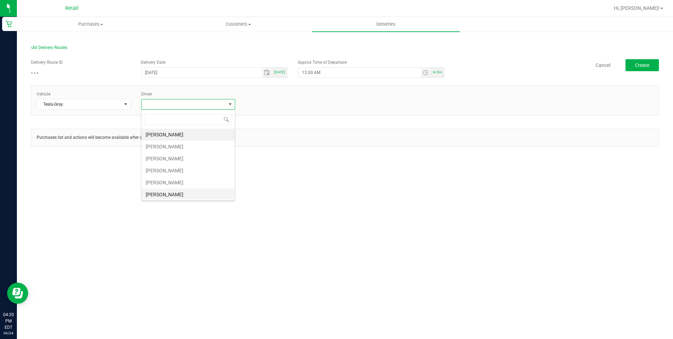
click at [170, 191] on li "[PERSON_NAME]" at bounding box center [187, 194] width 93 height 12
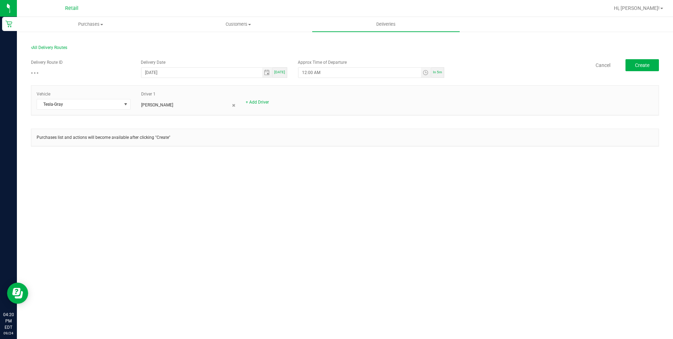
click at [359, 183] on div "Purchases Summary of purchases Fulfillment All purchases Customers All customer…" at bounding box center [345, 178] width 656 height 322
click at [639, 66] on span "Create" at bounding box center [642, 65] width 14 height 6
click at [436, 71] on span "In 5m" at bounding box center [437, 72] width 9 height 4
type input "4:25 PM"
click at [648, 60] on button "Create" at bounding box center [641, 65] width 33 height 12
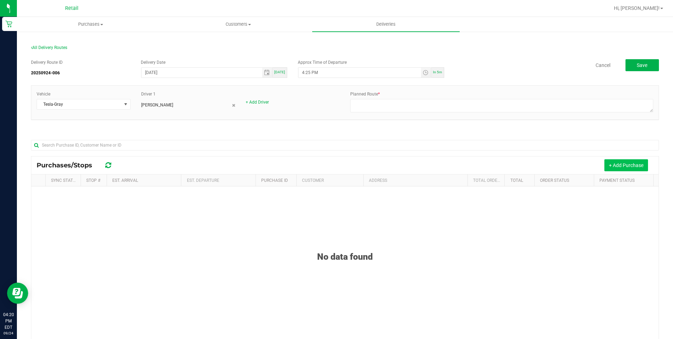
click at [636, 166] on button "+ Add Purchase" at bounding box center [626, 165] width 44 height 12
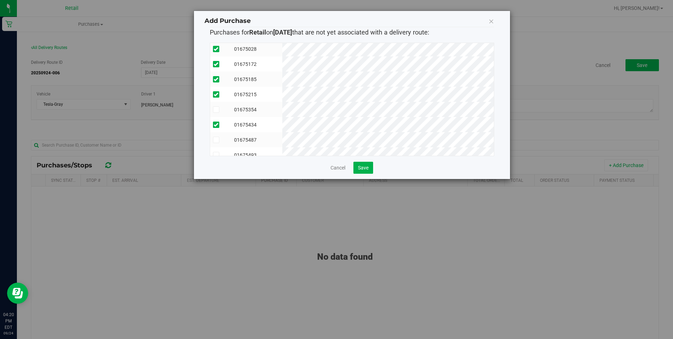
scroll to position [57, 0]
click at [364, 171] on button "Save" at bounding box center [363, 168] width 20 height 12
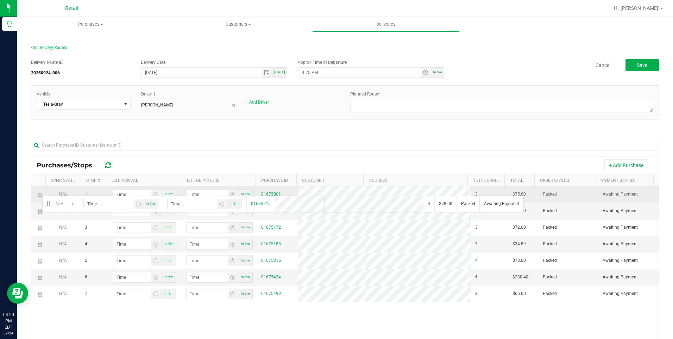
drag, startPoint x: 40, startPoint y: 260, endPoint x: 41, endPoint y: 194, distance: 66.2
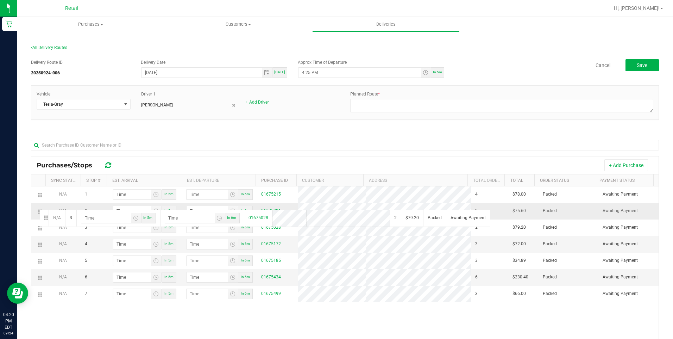
drag, startPoint x: 39, startPoint y: 228, endPoint x: 39, endPoint y: 209, distance: 19.7
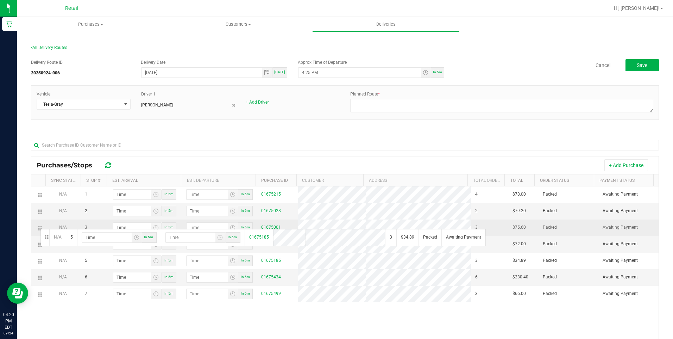
drag, startPoint x: 40, startPoint y: 261, endPoint x: 39, endPoint y: 225, distance: 36.3
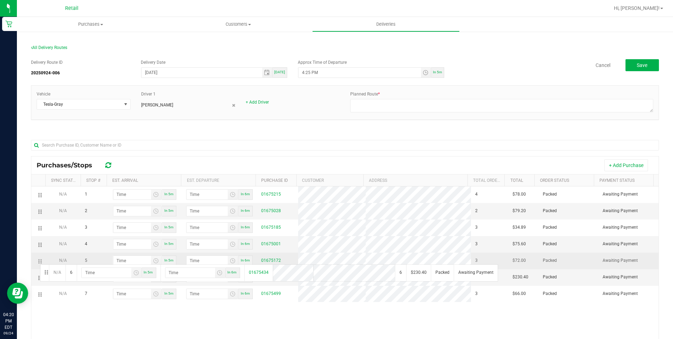
drag, startPoint x: 39, startPoint y: 278, endPoint x: 39, endPoint y: 263, distance: 14.4
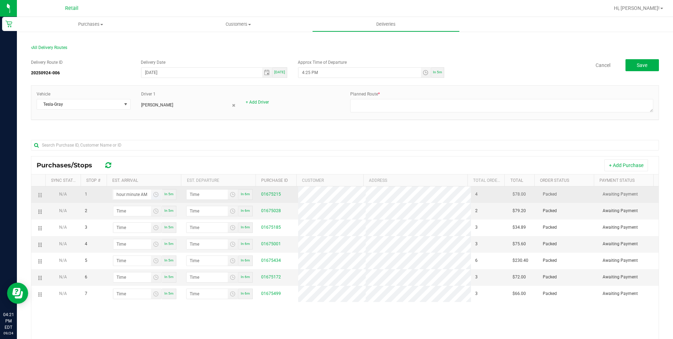
click at [121, 195] on input "hour:minute AM" at bounding box center [132, 194] width 38 height 10
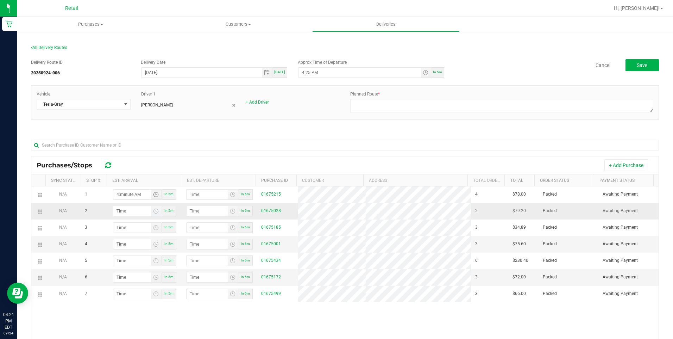
type input "4:04 AM"
type input "4:05 AM"
type input "4:41 AM"
type input "4:42 AM"
type input "4:41 PM"
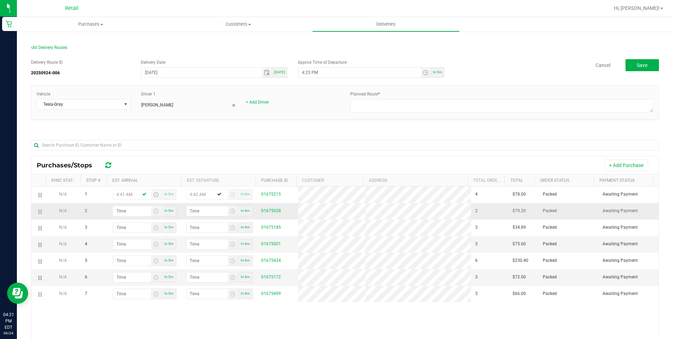
type input "4:42 PM"
type input "4:41 PM"
type input "4:05 AM"
type input "4:06 AM"
type input "4:56 AM"
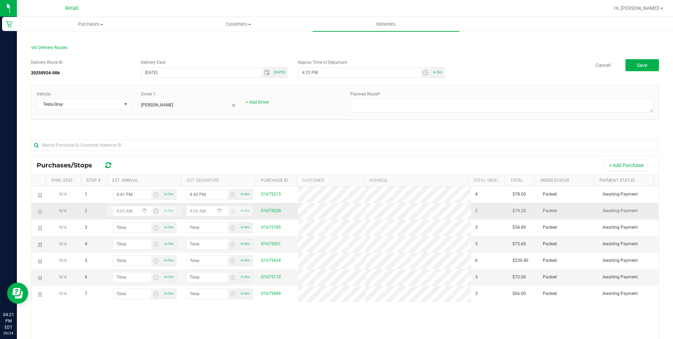
type input "4:57 AM"
type input "4:56 PM"
type input "4:57 PM"
type input "4:56 PM"
type input "5:01 AM"
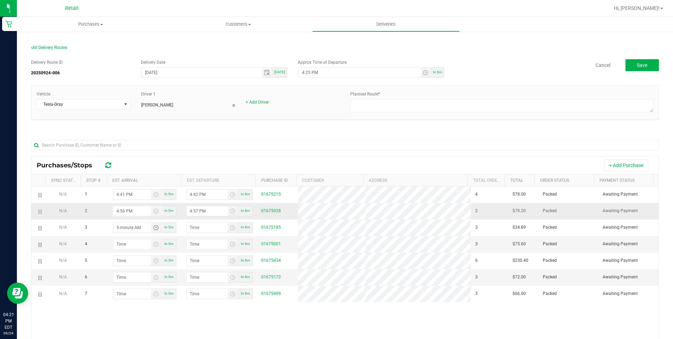
type input "5:02 AM"
type input "5:12 AM"
type input "5:13 AM"
type input "5:12 PM"
type input "5:13 PM"
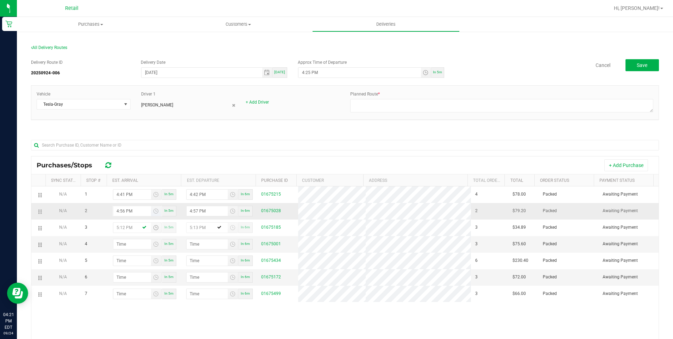
type input "5:12 PM"
type input "5:01 AM"
type input "5:02 AM"
type input "5:19 AM"
type input "5:20 AM"
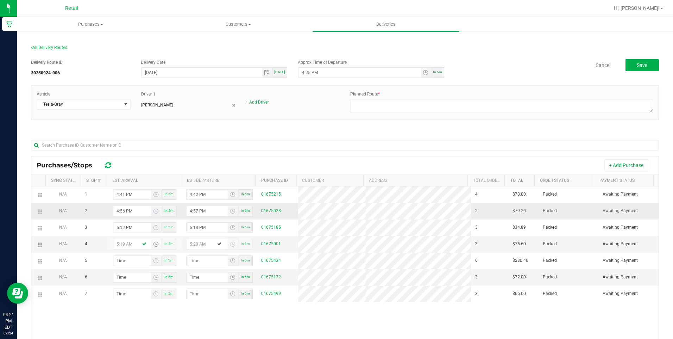
type input "5:19 PM"
type input "5:20 PM"
type input "5:19 PM"
type input "5:04 AM"
type input "5:05 AM"
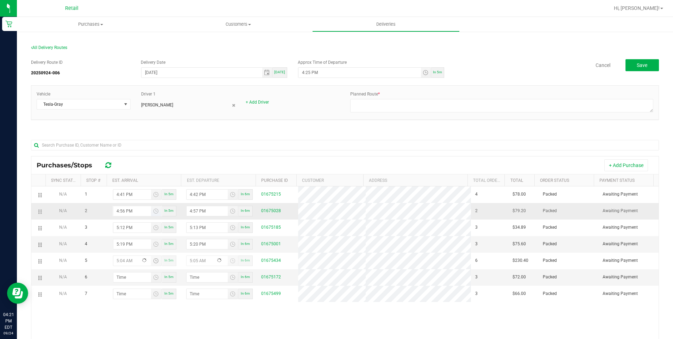
type input "5:43 AM"
type input "5:44 AM"
type input "5:43 PM"
type input "5:44 PM"
type input "5:43 PM"
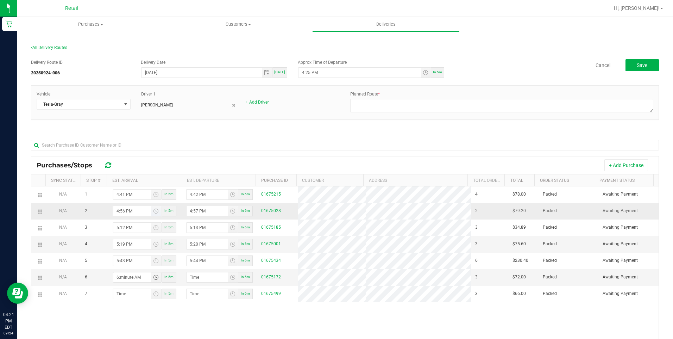
type input "6:00 AM"
type input "6:01 AM"
type input "6:00 PM"
type input "6:01 PM"
type input "6:00 PM"
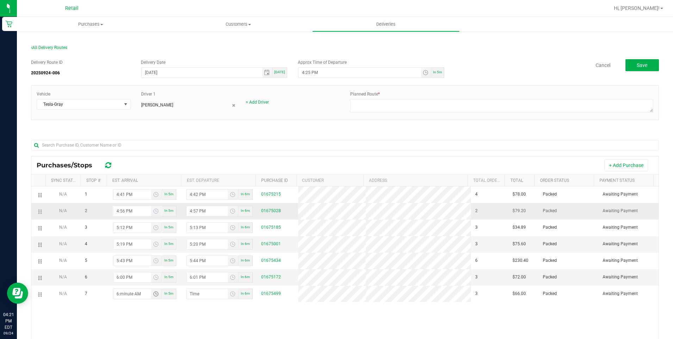
type input "6:03 AM"
type input "6:04 AM"
type input "6:30 AM"
type input "6:31 AM"
type input "6:30 PM"
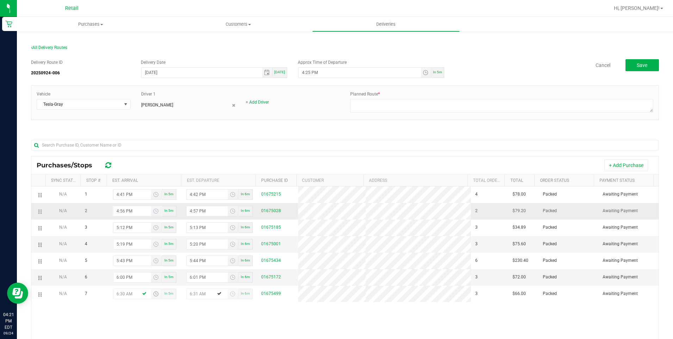
type input "6:31 PM"
type input "6:30 PM"
click at [380, 100] on textarea at bounding box center [501, 105] width 303 height 13
click at [383, 100] on textarea at bounding box center [501, 105] width 303 height 13
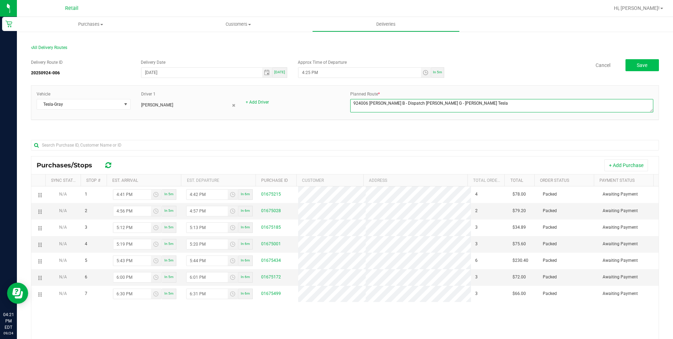
type textarea "924006 Kerry B - Dispatch Kevin G - Gray Tesla"
click at [640, 64] on span "Save" at bounding box center [642, 65] width 11 height 6
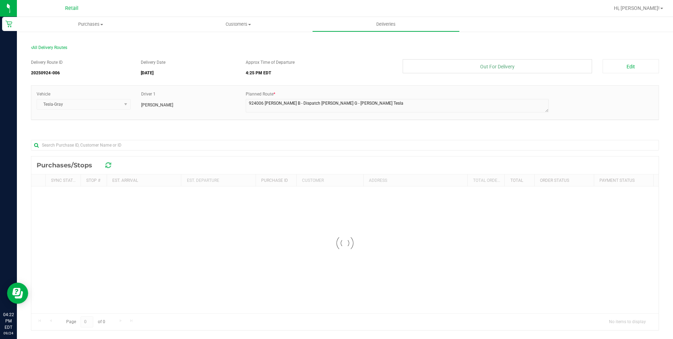
click at [499, 69] on button "Out For Delivery" at bounding box center [498, 66] width 190 height 14
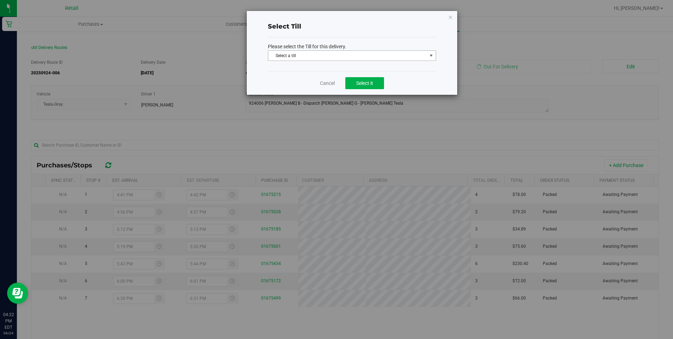
click at [400, 55] on span "Select a till" at bounding box center [347, 56] width 159 height 10
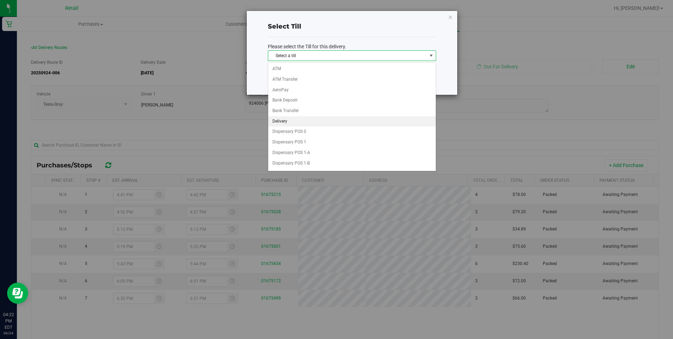
click at [301, 120] on li "Delivery" at bounding box center [352, 121] width 168 height 11
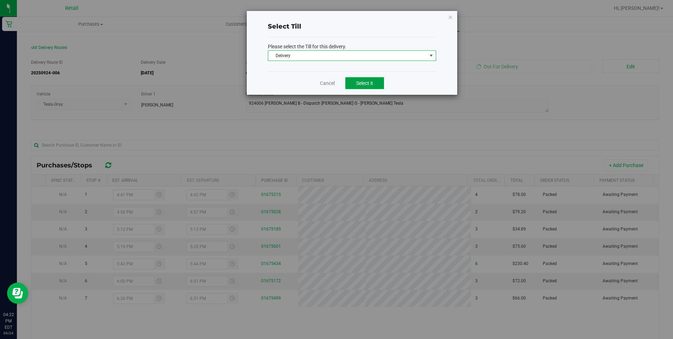
click at [378, 84] on button "Select it" at bounding box center [364, 83] width 39 height 12
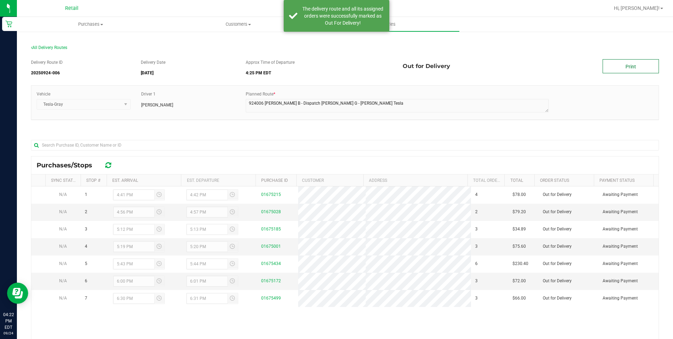
click at [641, 63] on link "Print" at bounding box center [631, 66] width 56 height 14
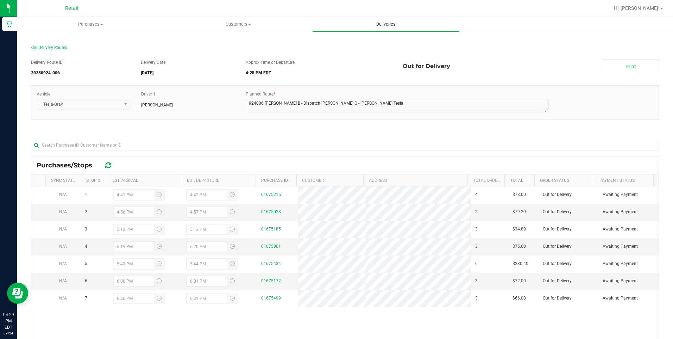
click at [392, 27] on span "Deliveries" at bounding box center [386, 24] width 38 height 6
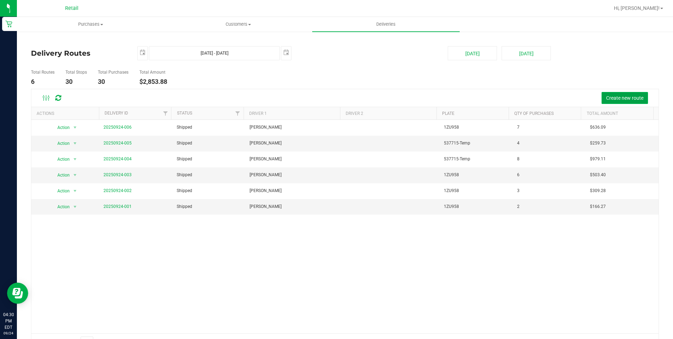
click at [613, 99] on span "Create new route" at bounding box center [624, 98] width 37 height 6
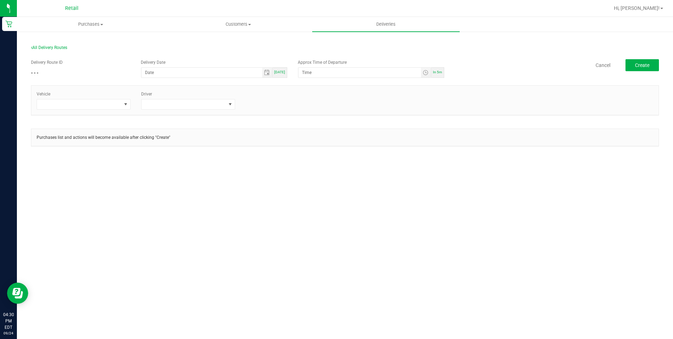
click at [286, 74] on div "[DATE]" at bounding box center [279, 72] width 15 height 11
type input "[DATE]"
click at [437, 73] on span "In 5m" at bounding box center [437, 72] width 9 height 4
type input "4:35 PM"
click at [122, 106] on span at bounding box center [125, 104] width 9 height 10
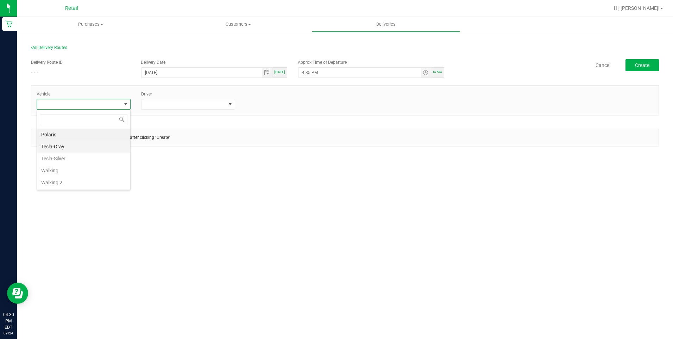
scroll to position [11, 94]
click at [64, 156] on li "Tesla-Silver" at bounding box center [83, 158] width 93 height 12
click at [172, 105] on span at bounding box center [183, 104] width 84 height 10
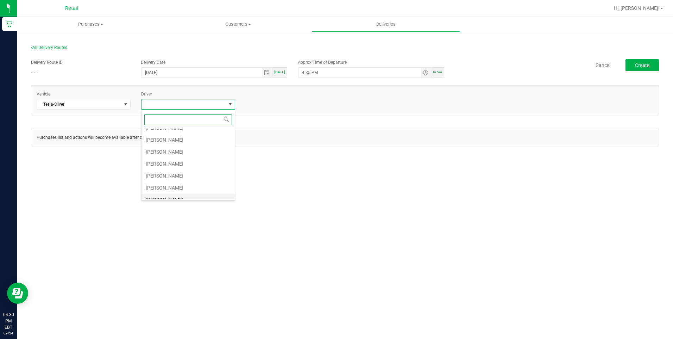
scroll to position [35, 0]
click at [172, 170] on li "[PERSON_NAME]" at bounding box center [187, 171] width 93 height 12
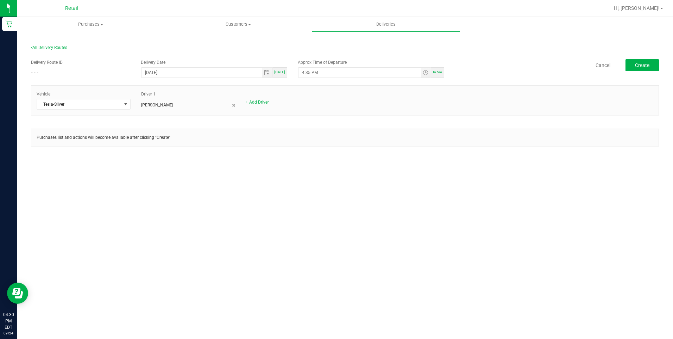
drag, startPoint x: 413, startPoint y: 161, endPoint x: 556, endPoint y: 140, distance: 144.4
click at [415, 161] on section "All Delivery Routes Delivery Route ID - - - Delivery Date 09/24/2025 Today Appr…" at bounding box center [345, 101] width 628 height 127
click at [636, 69] on button "Create" at bounding box center [641, 65] width 33 height 12
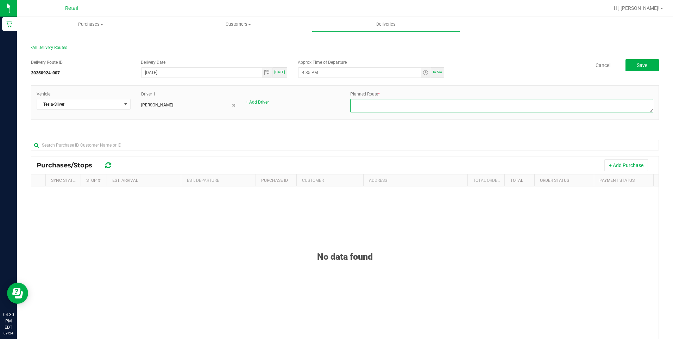
click at [400, 107] on textarea at bounding box center [501, 105] width 303 height 13
type textarea "924007 - [PERSON_NAME] - Dispatch [PERSON_NAME] - Silver Tesla"
click at [390, 121] on div "Vehicle Tesla-Silver Driver 1 Kevin Garcia + Add Driver Planned Route *" at bounding box center [345, 106] width 628 height 42
drag, startPoint x: 632, startPoint y: 165, endPoint x: 619, endPoint y: 165, distance: 12.3
click at [631, 165] on button "+ Add Purchase" at bounding box center [626, 165] width 44 height 12
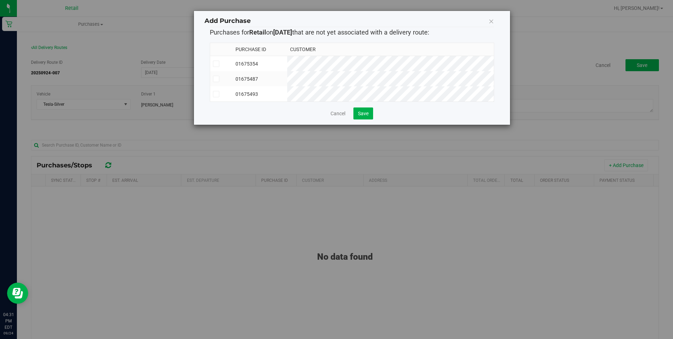
click at [287, 63] on td "01675354" at bounding box center [260, 63] width 55 height 15
click at [286, 77] on td "01675487" at bounding box center [260, 78] width 55 height 15
click at [287, 90] on td "01675493" at bounding box center [260, 93] width 55 height 15
click at [357, 115] on button "Save" at bounding box center [363, 113] width 20 height 12
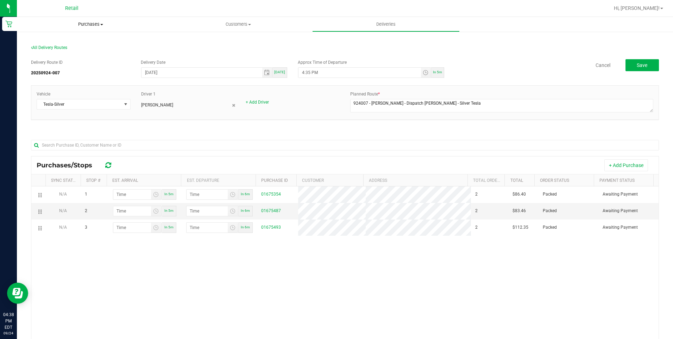
click at [92, 22] on span "Purchases" at bounding box center [90, 24] width 147 height 6
click at [64, 53] on li "Fulfillment" at bounding box center [90, 51] width 147 height 8
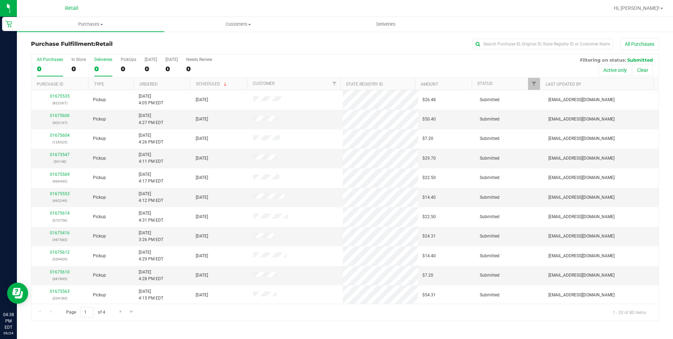
click at [97, 65] on div "0" at bounding box center [103, 69] width 18 height 8
click at [0, 0] on input "Deliveries 0" at bounding box center [0, 0] width 0 height 0
click at [108, 63] on label "Deliveries 0" at bounding box center [103, 66] width 18 height 19
click at [0, 0] on input "Deliveries 0" at bounding box center [0, 0] width 0 height 0
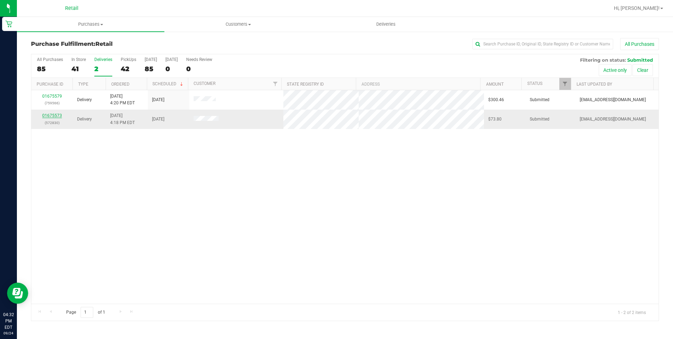
click at [51, 114] on link "01675573" at bounding box center [52, 115] width 20 height 5
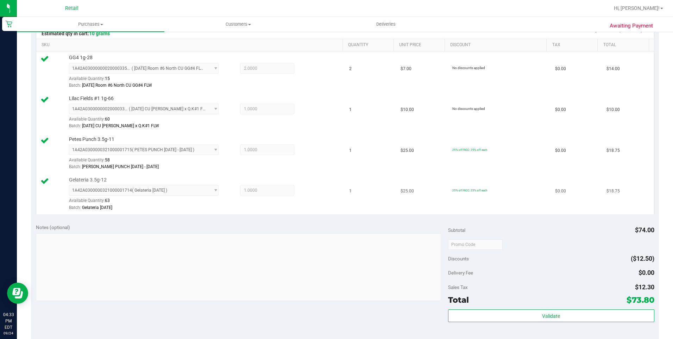
scroll to position [211, 0]
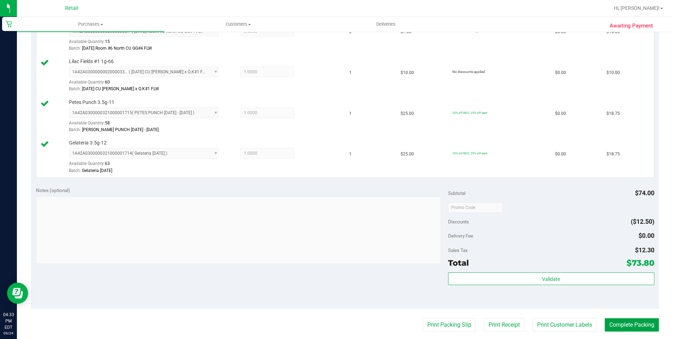
click at [610, 325] on button "Complete Packing" at bounding box center [632, 324] width 54 height 13
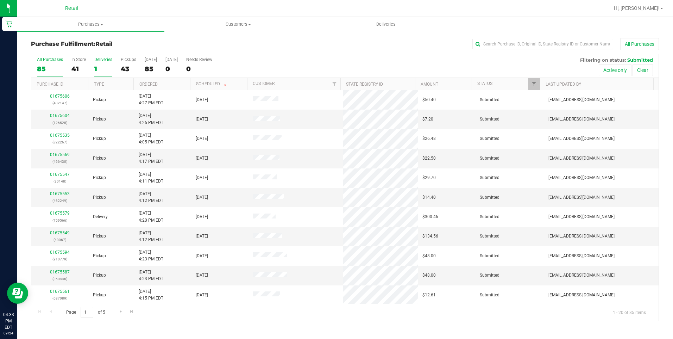
click at [105, 64] on label "Deliveries 1" at bounding box center [103, 66] width 18 height 19
click at [0, 0] on input "Deliveries 1" at bounding box center [0, 0] width 0 height 0
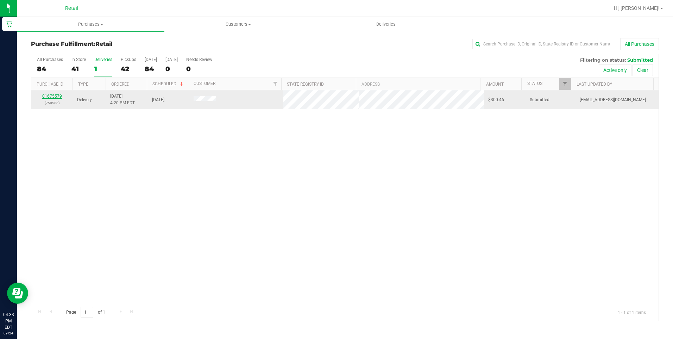
click at [56, 95] on link "01675579" at bounding box center [52, 96] width 20 height 5
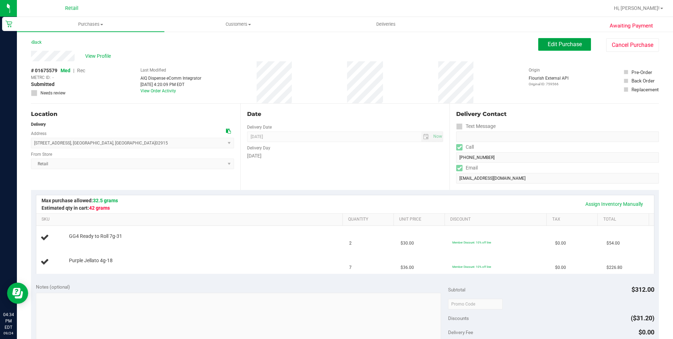
click at [567, 46] on span "Edit Purchase" at bounding box center [565, 44] width 34 height 7
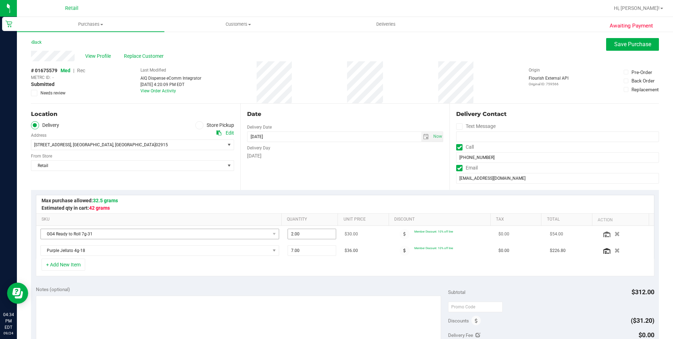
drag, startPoint x: 271, startPoint y: 234, endPoint x: 252, endPoint y: 230, distance: 19.1
click at [252, 231] on tr "GG4 Ready to Roll 7g-31 2.00 2 $30.00 Member Discount: 10% off line $0.00 $54.00" at bounding box center [345, 234] width 618 height 17
type input "1"
type input "1.00"
drag, startPoint x: 297, startPoint y: 245, endPoint x: 243, endPoint y: 233, distance: 55.0
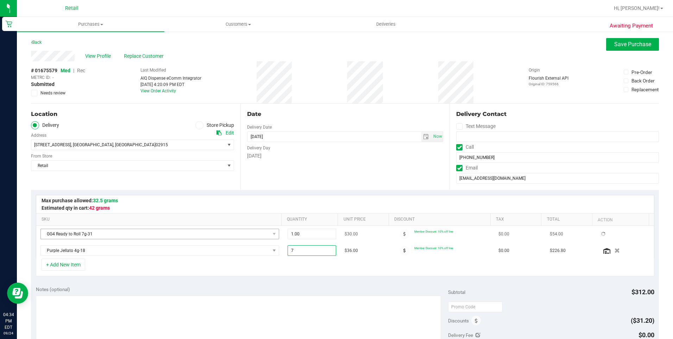
click at [242, 233] on tbody "GG4 Ready to Roll 7g-31 1.00 1 $30.00 Member Discount: 10% off line $0.00 $54.0…" at bounding box center [345, 242] width 618 height 33
drag, startPoint x: 299, startPoint y: 252, endPoint x: 272, endPoint y: 242, distance: 28.4
click at [272, 242] on tr "Purple Jellato 4g-18 7.00 7 $36.00 Member Discount: 10% off line $0.00 $226.80" at bounding box center [345, 250] width 618 height 16
type input "6"
type input "6.00"
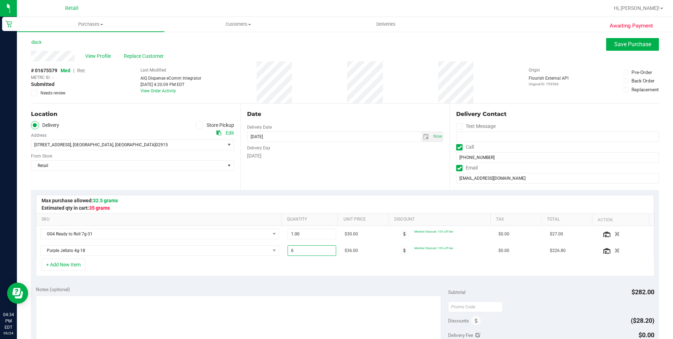
click at [367, 171] on div "Date Delivery Date [DATE] Now [DATE] 08:00 AM Now Delivery Day [DATE]" at bounding box center [344, 146] width 209 height 86
click at [614, 49] on button "Save Purchase" at bounding box center [632, 44] width 53 height 13
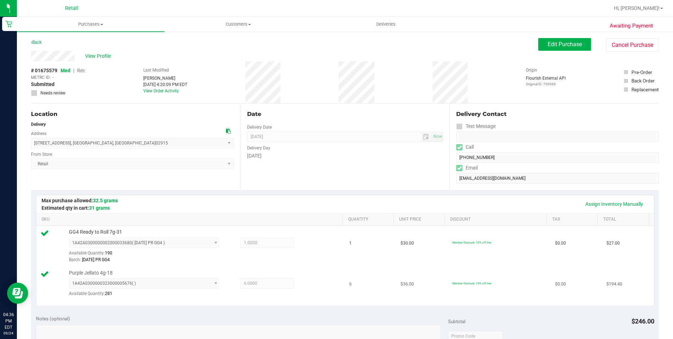
scroll to position [141, 0]
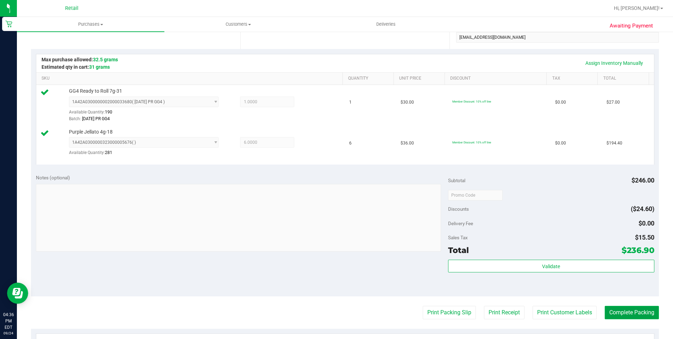
click at [623, 315] on button "Complete Packing" at bounding box center [632, 311] width 54 height 13
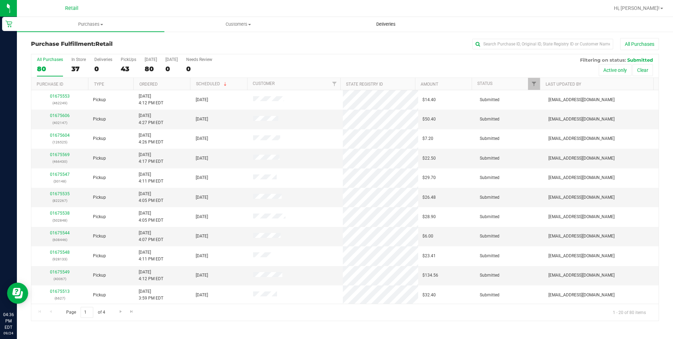
click at [391, 27] on uib-tab-heading "Deliveries" at bounding box center [386, 24] width 147 height 14
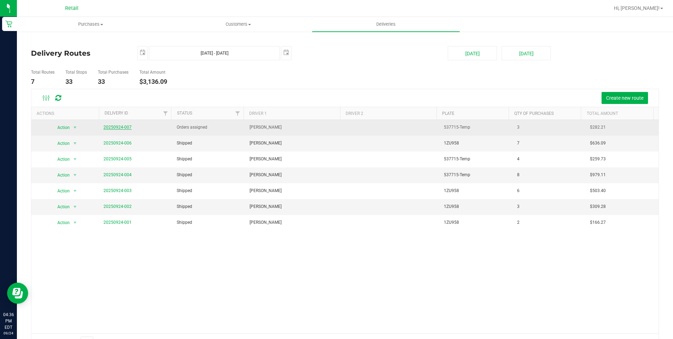
click at [127, 126] on link "20250924-007" at bounding box center [117, 127] width 28 height 5
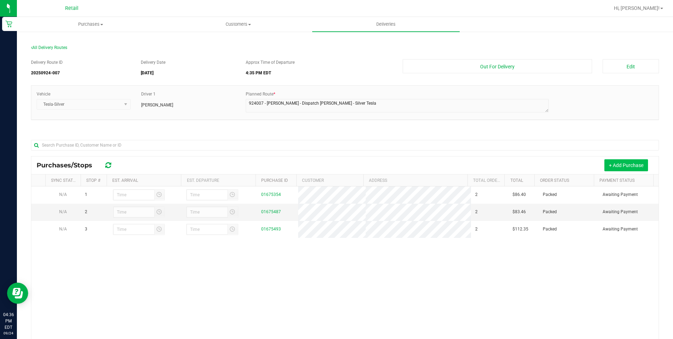
click at [610, 165] on button "+ Add Purchase" at bounding box center [626, 165] width 44 height 12
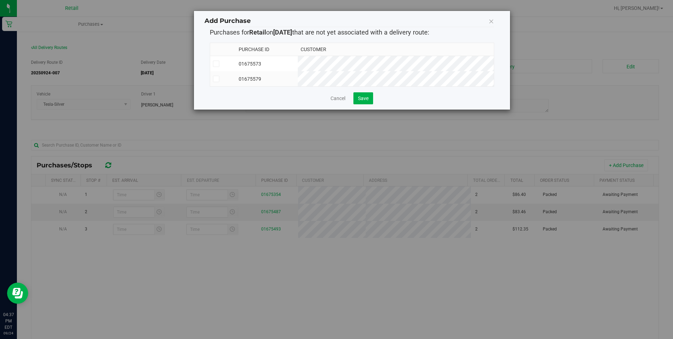
click at [298, 68] on td "01675573" at bounding box center [267, 63] width 62 height 15
drag, startPoint x: 352, startPoint y: 82, endPoint x: 372, endPoint y: 93, distance: 22.0
click at [298, 82] on td "01675579" at bounding box center [267, 78] width 62 height 15
click at [371, 104] on button "Save" at bounding box center [363, 98] width 20 height 12
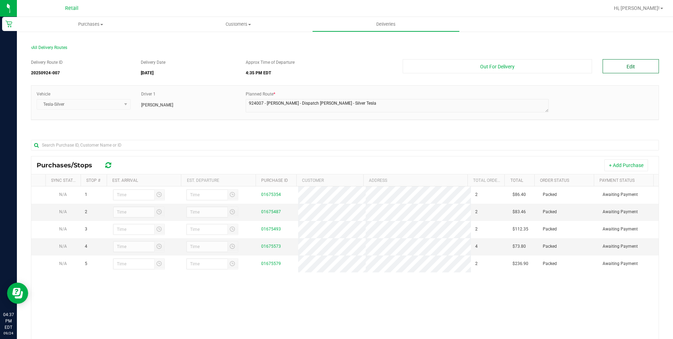
click at [617, 67] on button "Edit" at bounding box center [631, 66] width 56 height 14
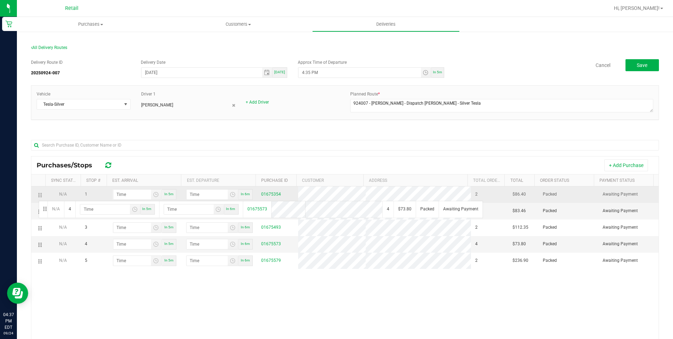
drag, startPoint x: 40, startPoint y: 246, endPoint x: 38, endPoint y: 197, distance: 49.7
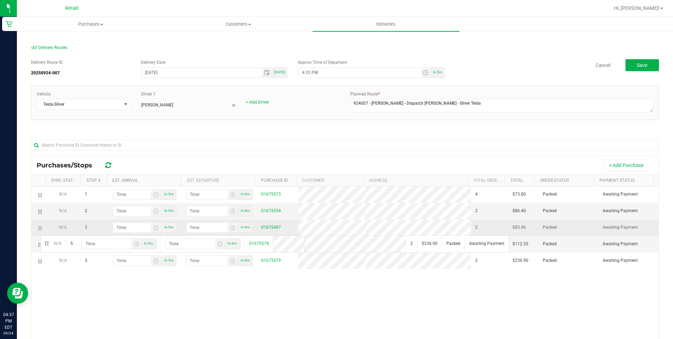
drag, startPoint x: 39, startPoint y: 262, endPoint x: 40, endPoint y: 231, distance: 31.3
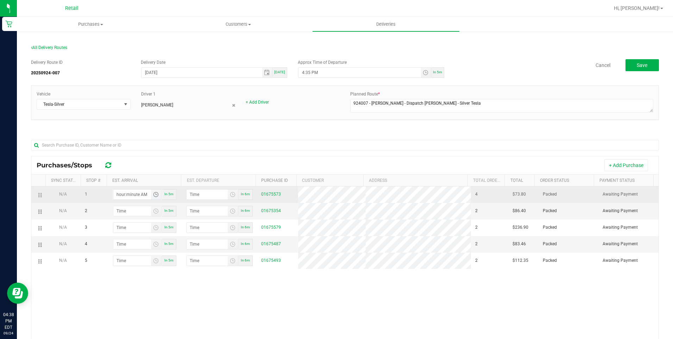
click at [124, 191] on input "hour:minute AM" at bounding box center [132, 194] width 38 height 10
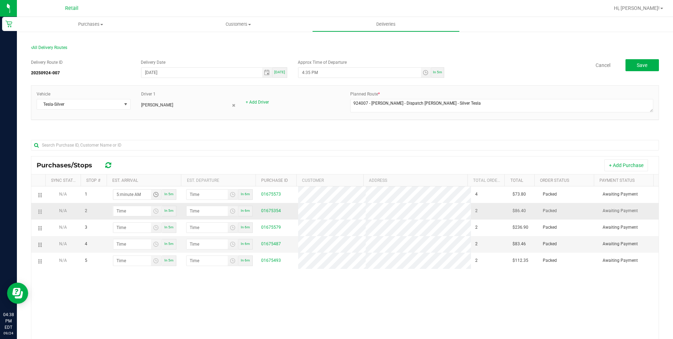
type input "5:00 AM"
type input "5:01 AM"
type input "5:09 AM"
type input "5:10 AM"
type input "5:09 PM"
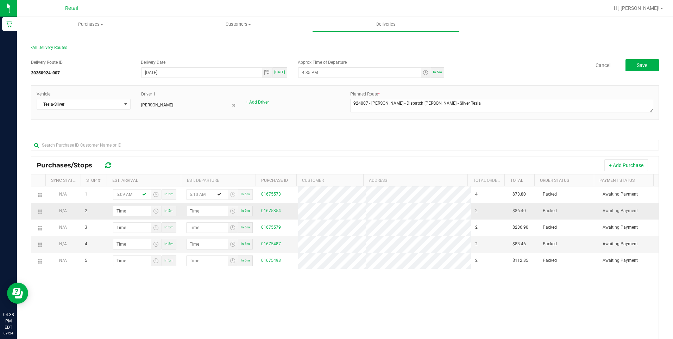
type input "5:10 PM"
type input "5:09 PM"
type input "6:00 AM"
type input "6:01 AM"
type input "6:00 PM"
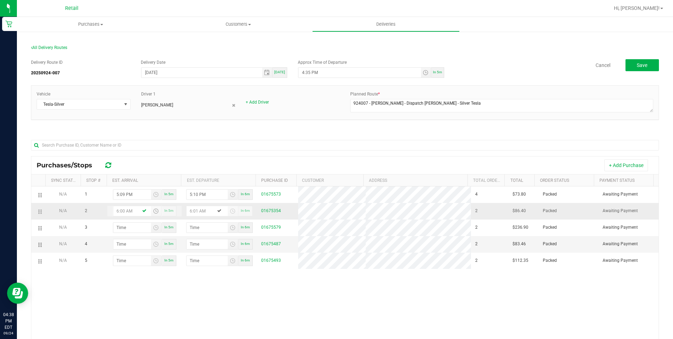
type input "6:01 PM"
type input "6:00 PM"
type input "6:02 AM"
type input "6:03 AM"
type input "6:21 AM"
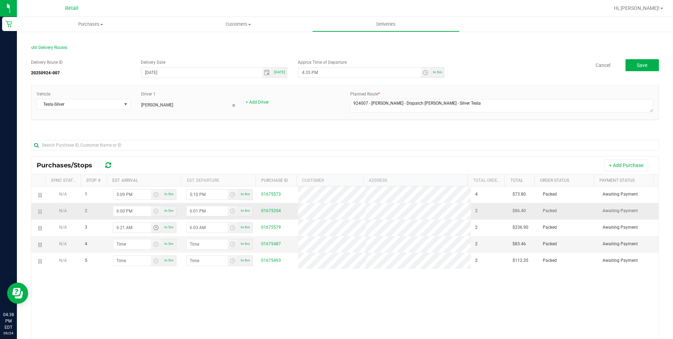
type input "6:22 AM"
type input "6:21 PM"
type input "6:22 PM"
type input "6:21 PM"
type input "6:03 AM"
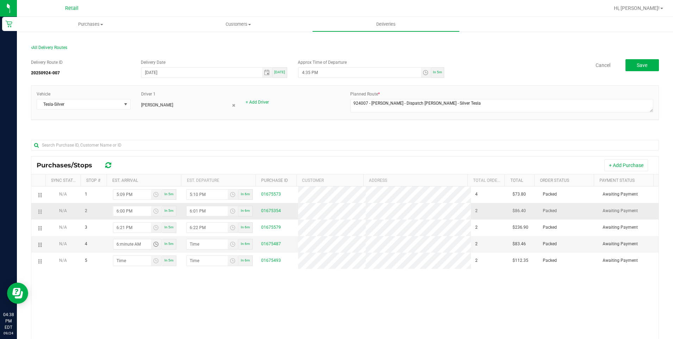
type input "6:04 AM"
type input "6:35 AM"
type input "6:36 AM"
type input "6:35 PM"
type input "6:36 PM"
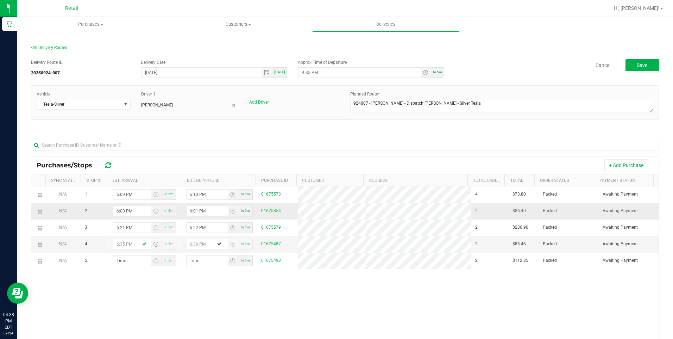
type input "6:35 PM"
type input "7:01 AM"
type input "7:02 AM"
type input "7:11 AM"
type input "7:12 AM"
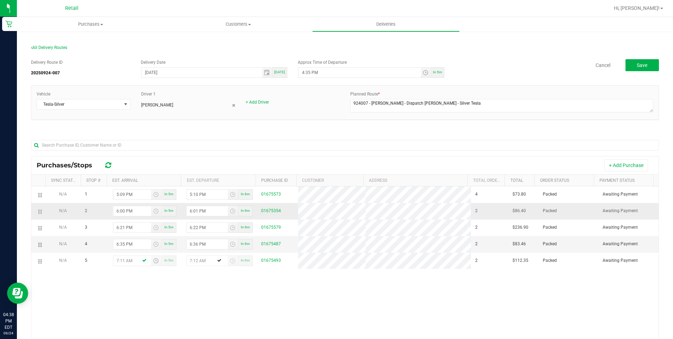
type input "7:11 PM"
type input "7:12 PM"
type input "7:11 PM"
click at [637, 65] on span "Save" at bounding box center [642, 65] width 11 height 6
click at [307, 71] on input "4:35 PM" at bounding box center [359, 73] width 122 height 10
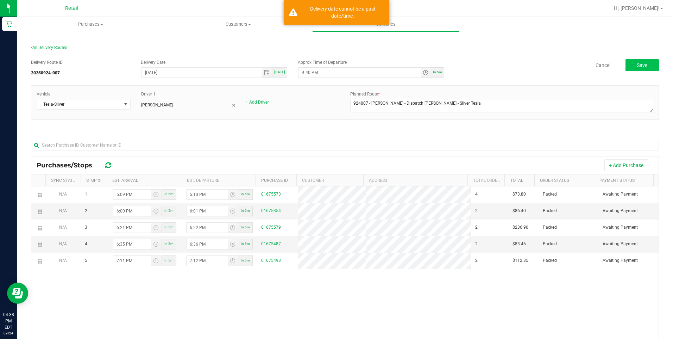
type input "4:40 PM"
click at [628, 66] on button "Save" at bounding box center [641, 65] width 33 height 12
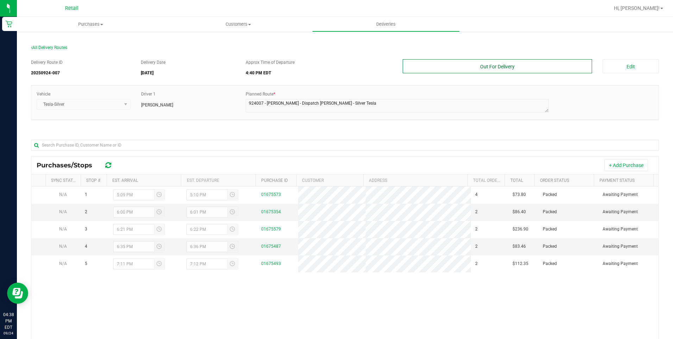
click at [487, 67] on button "Out For Delivery" at bounding box center [498, 66] width 190 height 14
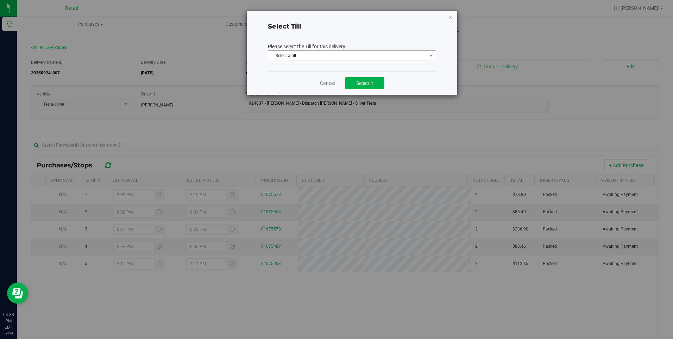
click at [386, 56] on span "Select a till" at bounding box center [347, 56] width 159 height 10
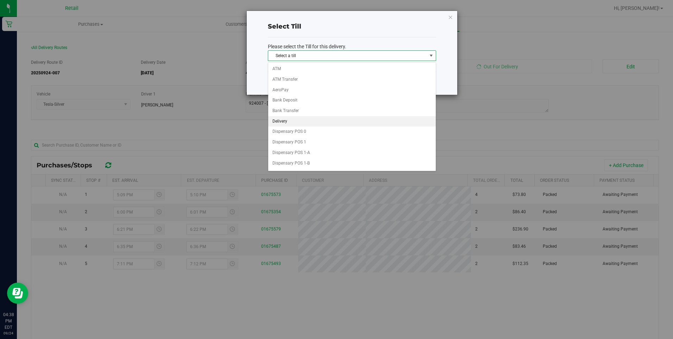
click at [291, 124] on li "Delivery" at bounding box center [352, 121] width 168 height 11
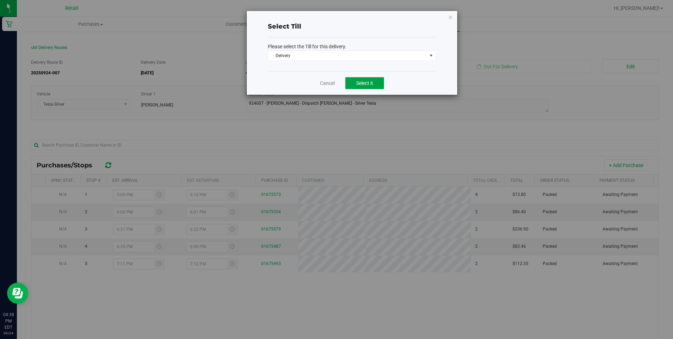
click at [361, 83] on span "Select it" at bounding box center [364, 83] width 17 height 6
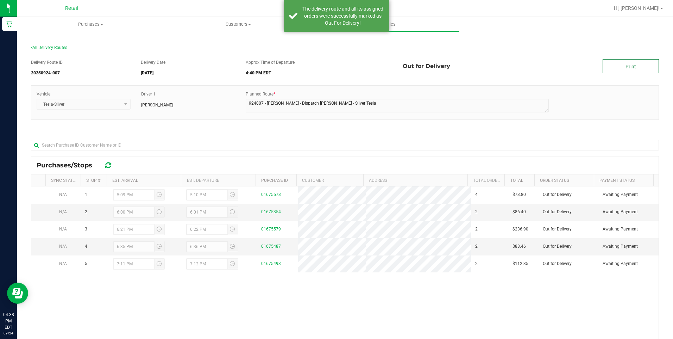
click at [626, 65] on link "Print" at bounding box center [631, 66] width 56 height 14
